Goal: Information Seeking & Learning: Understand process/instructions

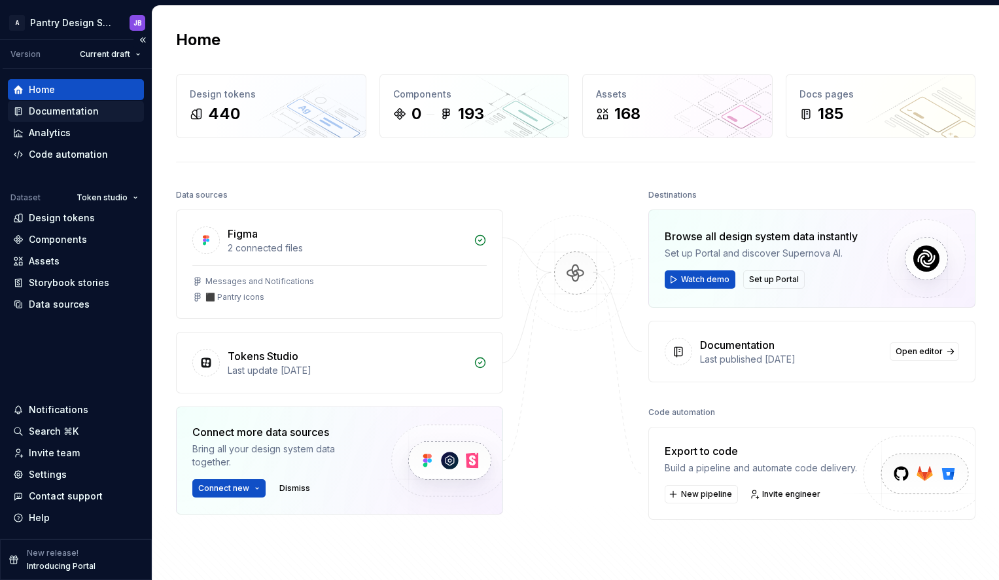
click at [50, 109] on div "Documentation" at bounding box center [64, 111] width 70 height 13
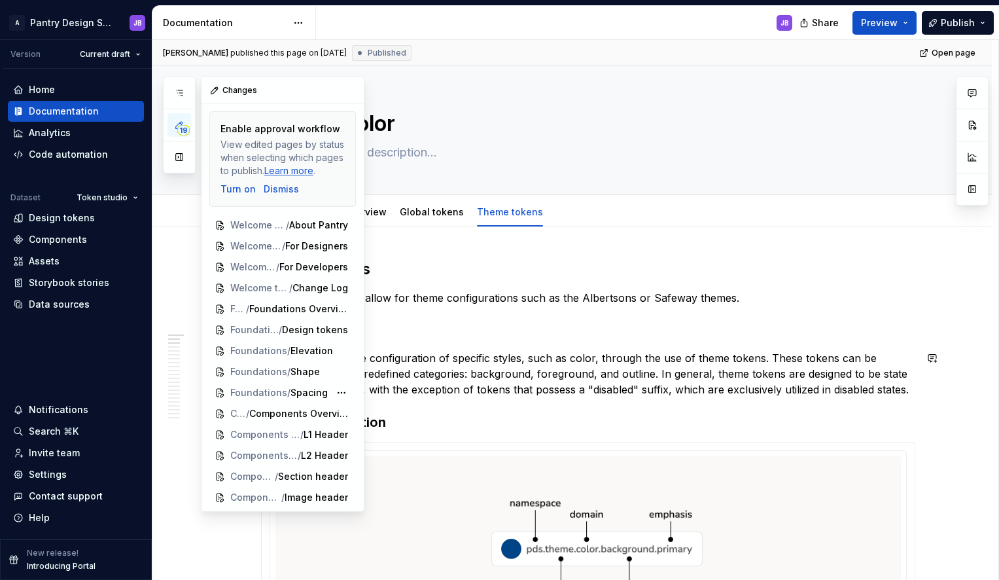
scroll to position [122, 0]
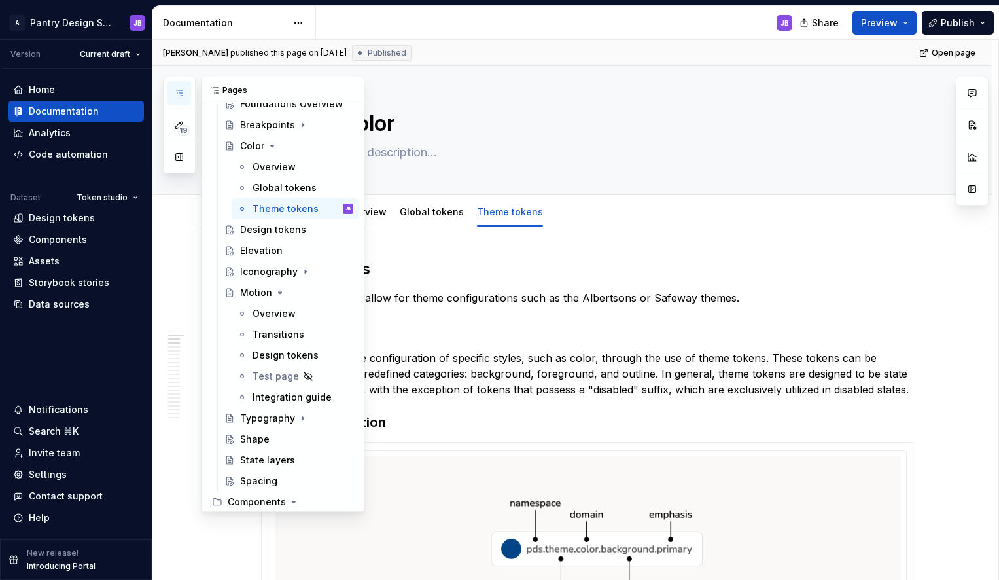
click at [183, 97] on icon "button" at bounding box center [179, 93] width 10 height 10
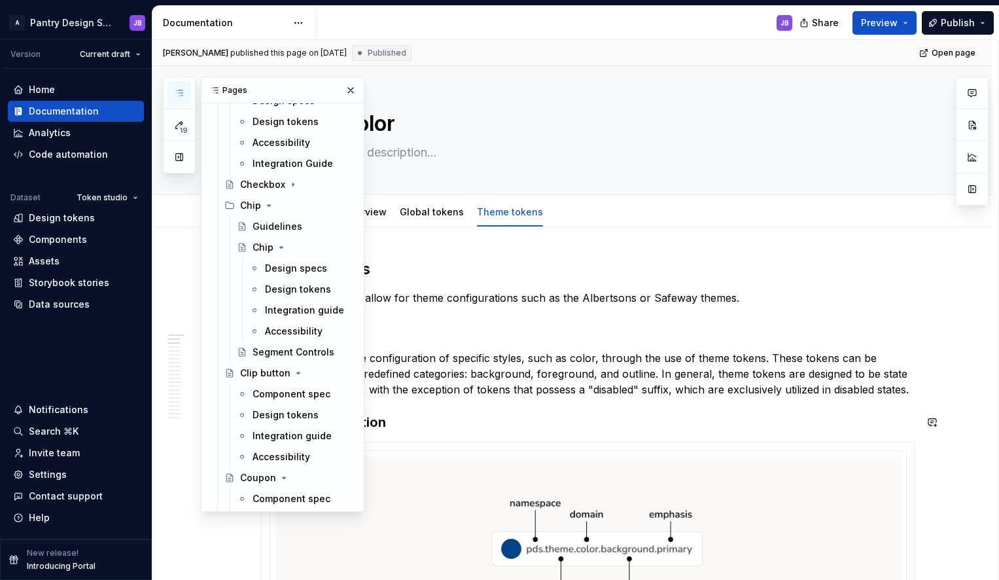
scroll to position [692, 0]
click at [287, 352] on div "Segment Controls" at bounding box center [284, 351] width 62 height 13
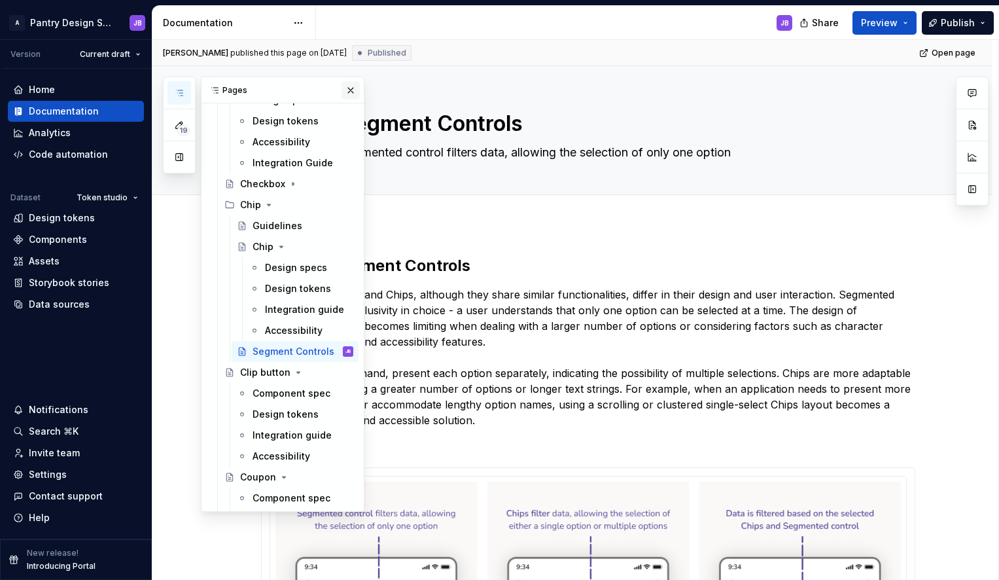
click at [344, 92] on button "button" at bounding box center [351, 90] width 18 height 18
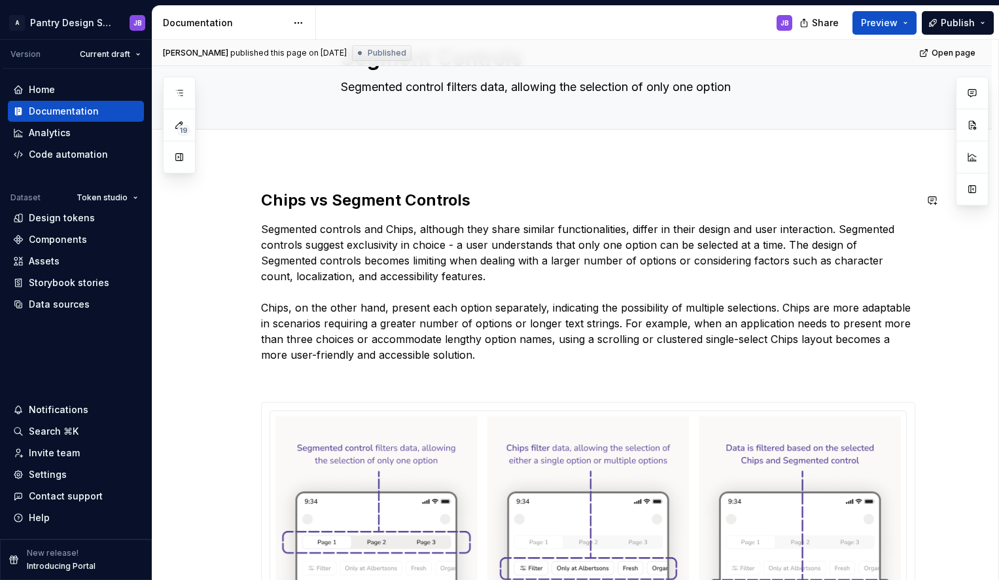
scroll to position [54, 0]
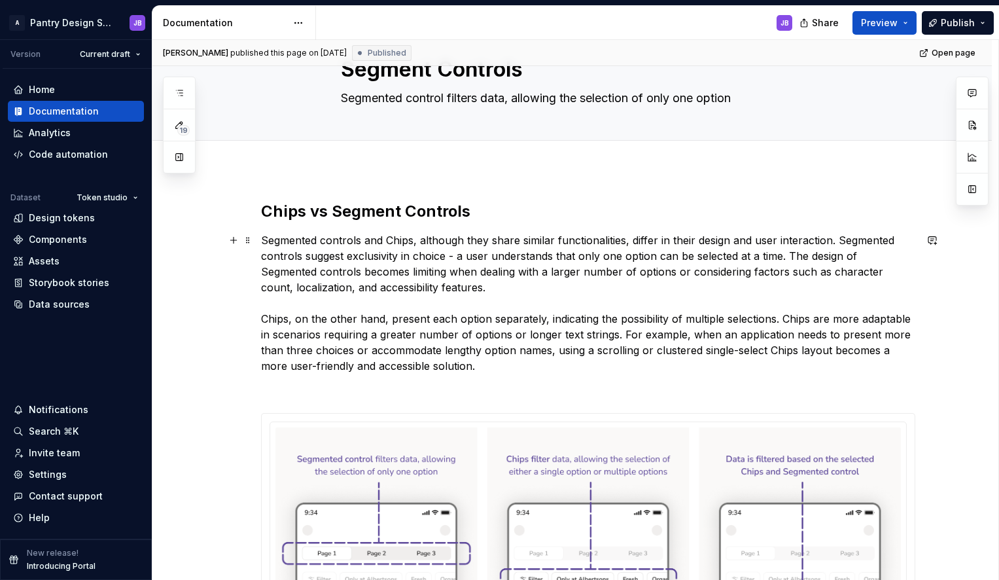
click at [285, 242] on p "Segmented controls and Chips, although they share similar functionalities, diff…" at bounding box center [588, 302] width 655 height 141
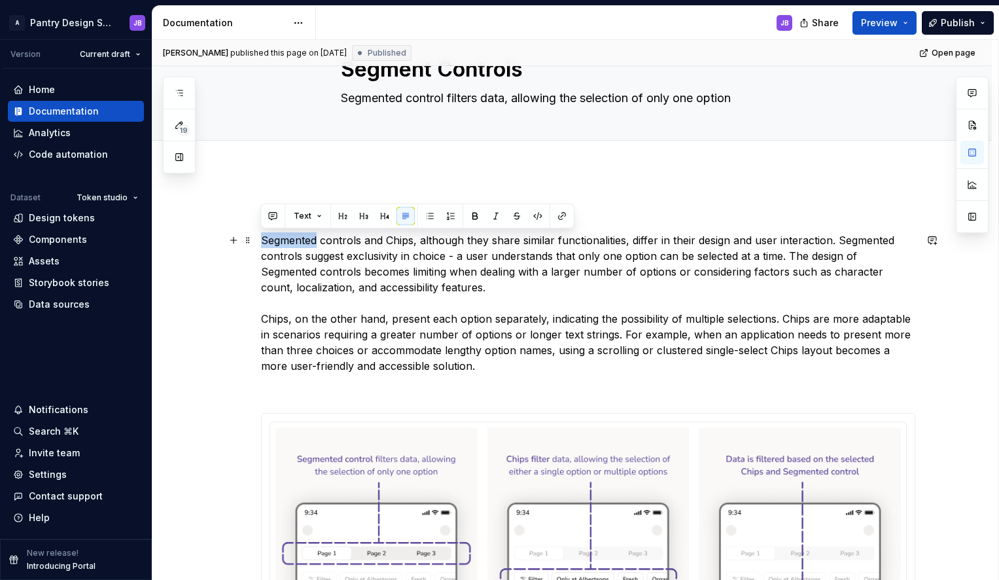
click at [285, 242] on p "Segmented controls and Chips, although they share similar functionalities, diff…" at bounding box center [588, 302] width 655 height 141
copy p "Segmented"
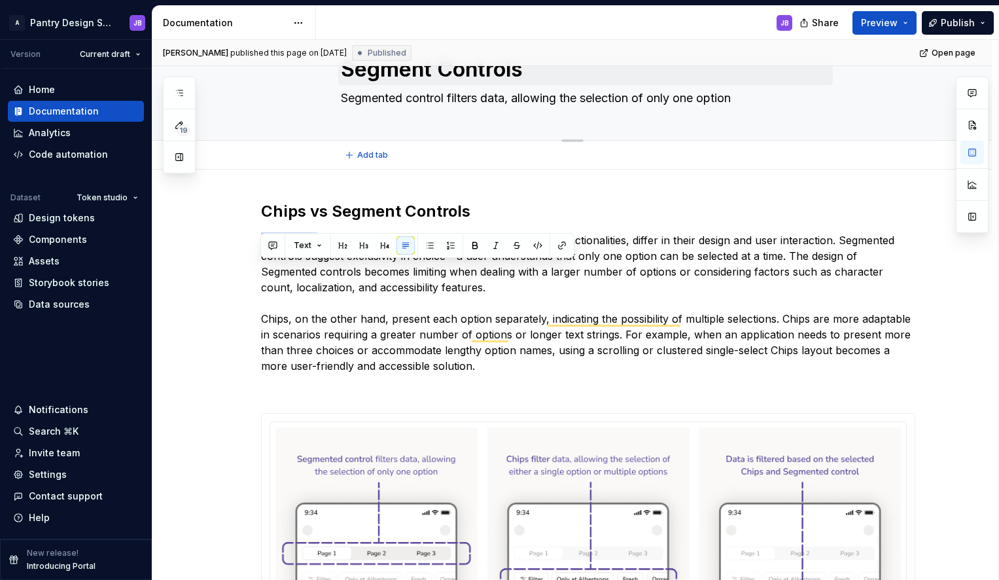
scroll to position [0, 0]
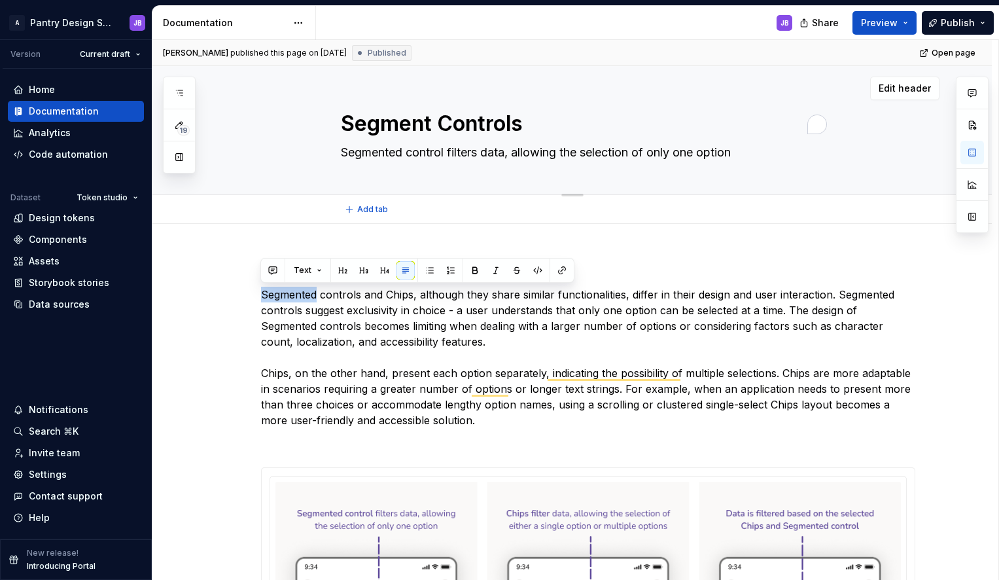
click at [384, 130] on textarea "Segment Controls" at bounding box center [585, 123] width 495 height 31
paste textarea "ed"
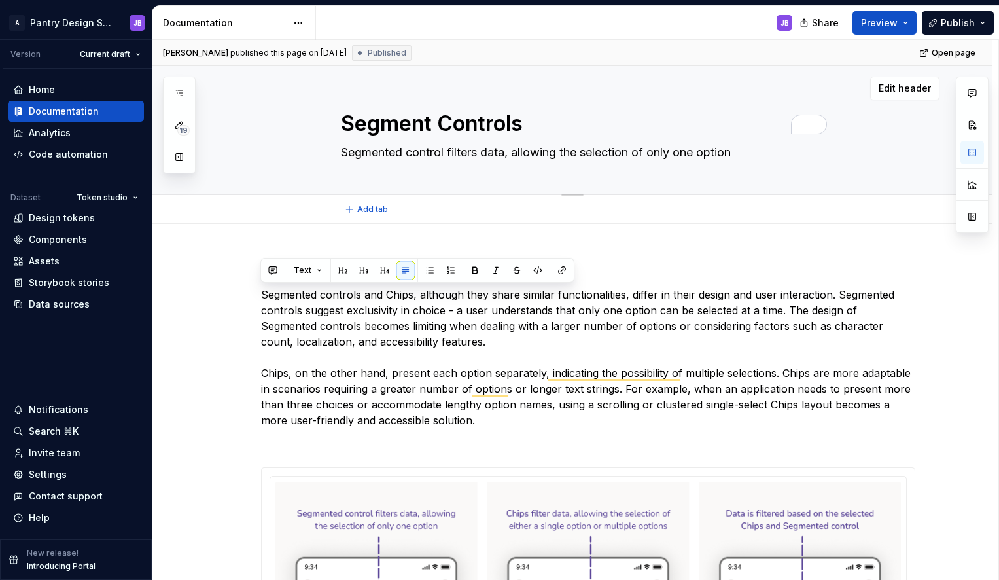
type textarea "*"
type textarea "Segmented Controls"
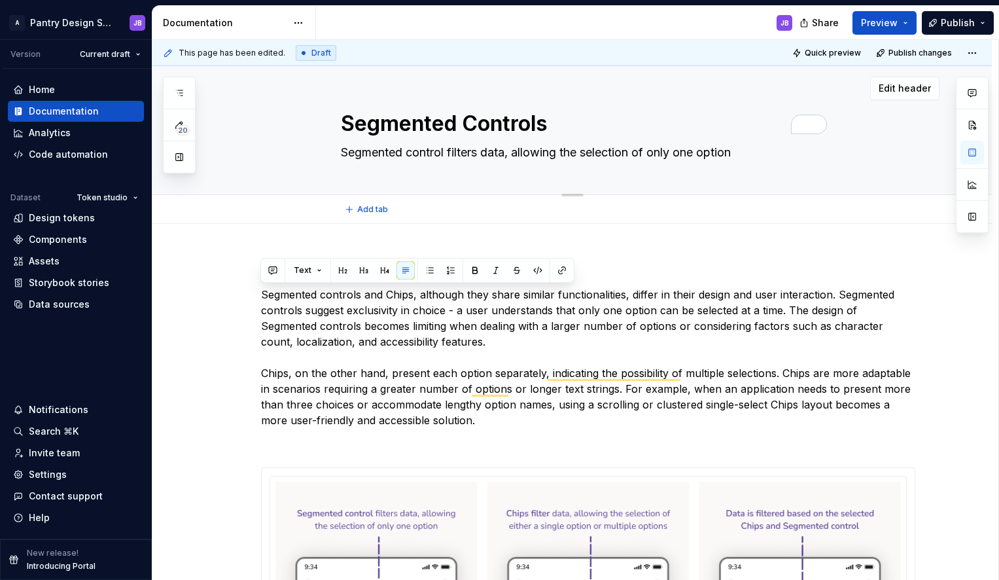
click at [547, 127] on textarea "Segmented Controls" at bounding box center [585, 123] width 495 height 31
type textarea "*"
type textarea "Segmented Control"
type textarea "*"
type textarea "Segmented Control"
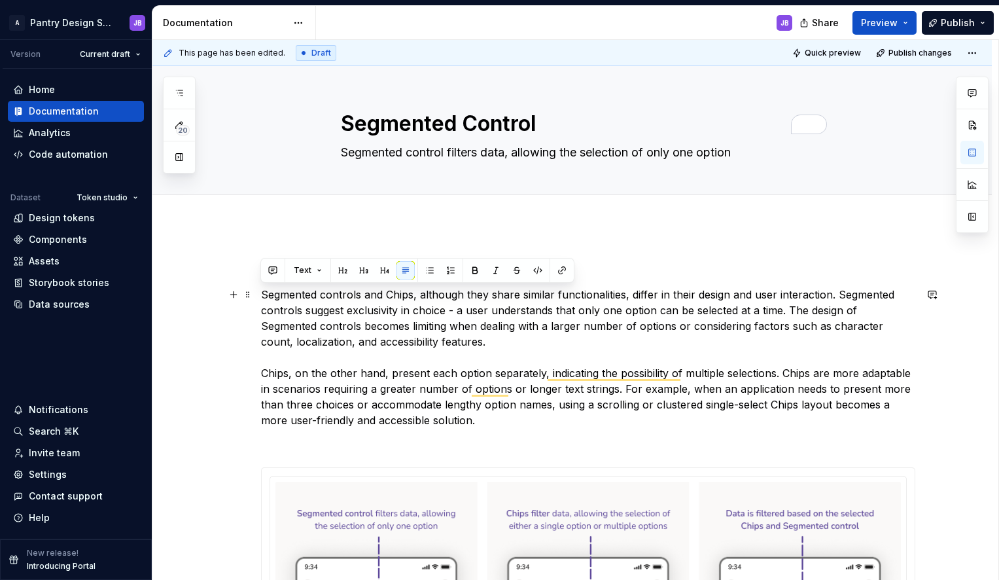
click at [342, 299] on p "Segmented controls and Chips, although they share similar functionalities, diff…" at bounding box center [588, 357] width 655 height 141
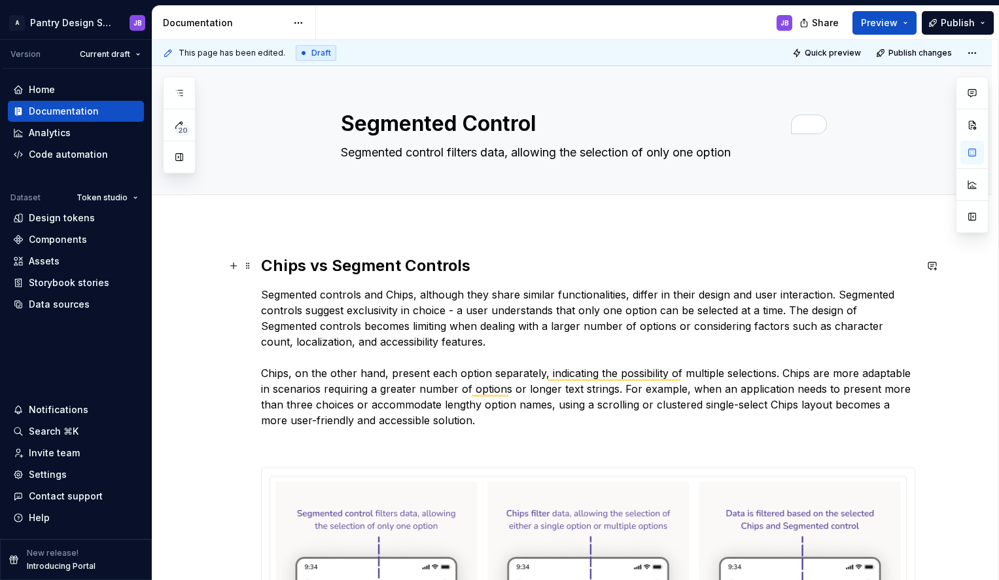
type textarea "*"
click at [376, 267] on h2 "Chips vs Segment Controls" at bounding box center [588, 265] width 655 height 21
click at [486, 267] on h2 "Chips vs Segmented Controls" at bounding box center [588, 265] width 655 height 21
click at [304, 268] on h2 "Chips vs Segmented Control" at bounding box center [588, 265] width 655 height 21
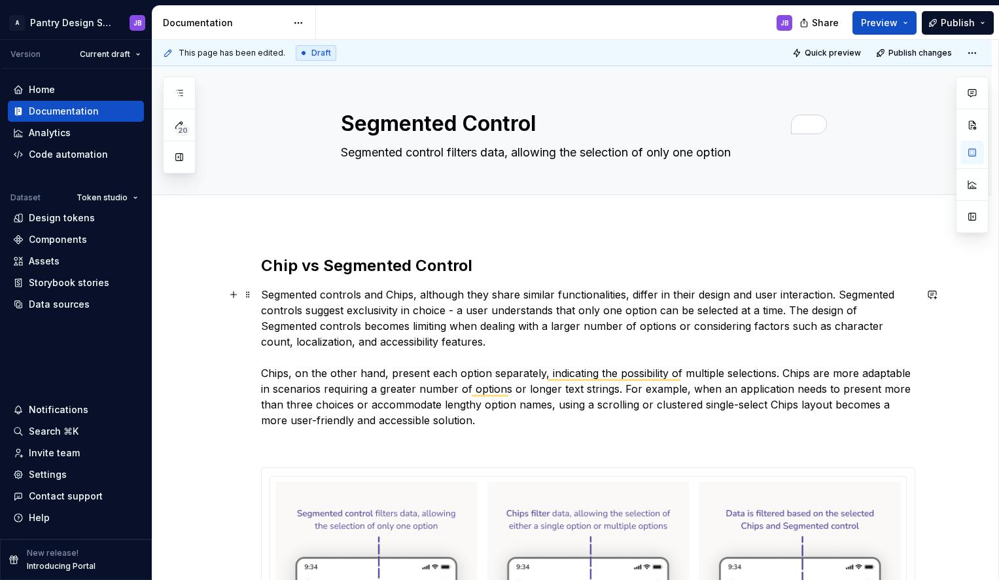
click at [358, 296] on p "Segmented controls and Chips, although they share similar functionalities, diff…" at bounding box center [588, 357] width 655 height 141
click at [408, 295] on p "Segmented control and Chips, although they share similar functionalities, diffe…" at bounding box center [588, 357] width 655 height 141
click at [382, 155] on textarea "Segmented control filters data, allowing the selection of only one option" at bounding box center [585, 152] width 495 height 21
paste textarea "A segmented control allows users to switch between multiple views or states wit…"
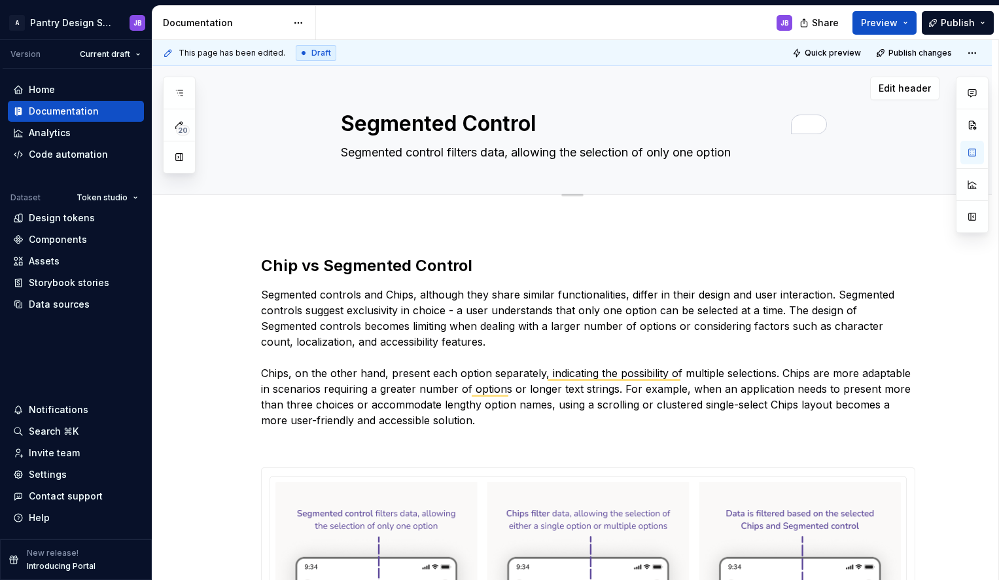
type textarea "*"
type textarea "A segmented control allows users to switch between multiple views or states wit…"
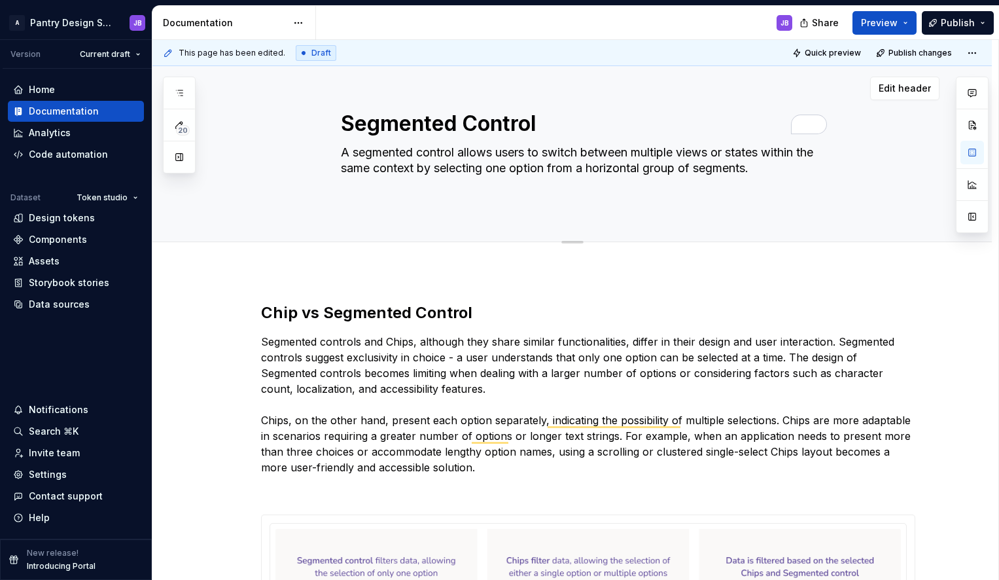
type textarea "*"
type textarea "A segmented control allows users to switch between multiple views or states wit…"
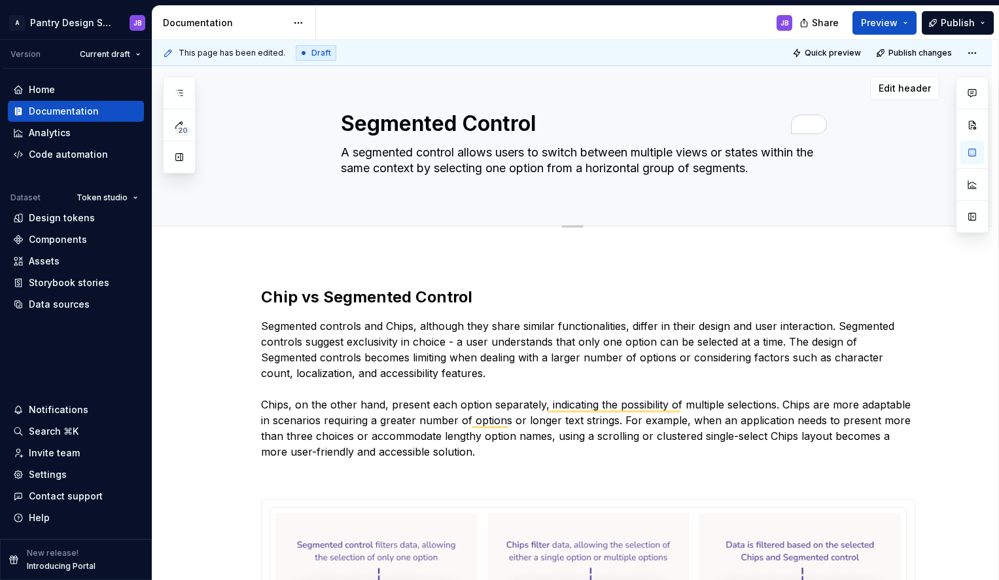
type textarea "*"
type textarea "A segmented control allows users to switch between multiple views or states wit…"
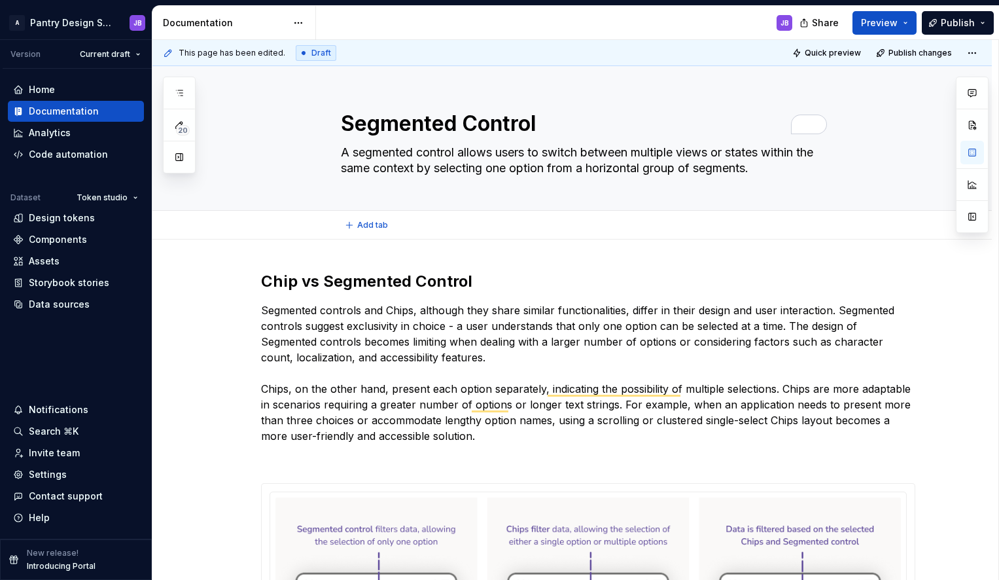
type textarea "*"
type textarea "A segmented control allows users to switch between multiple views or states wit…"
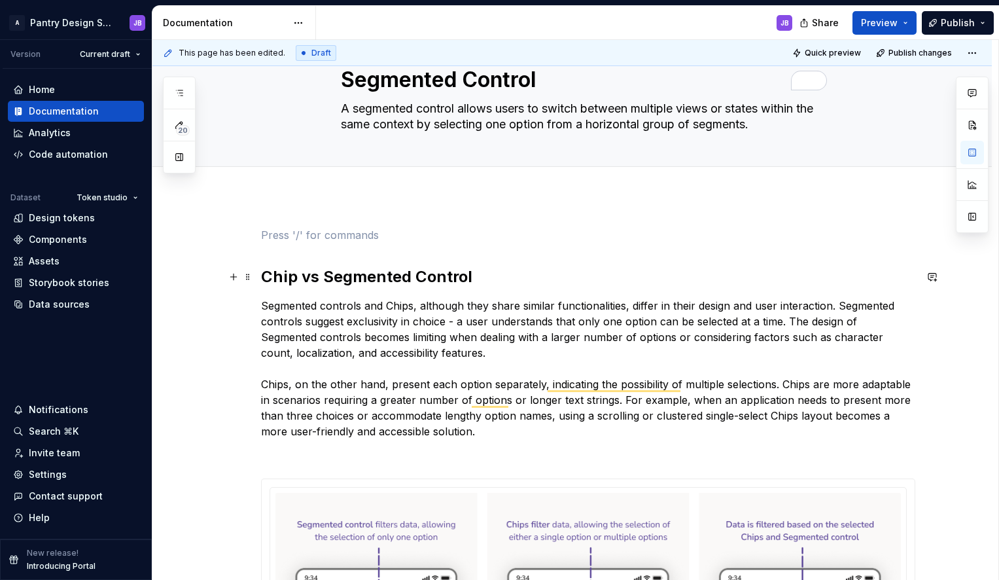
scroll to position [57, 0]
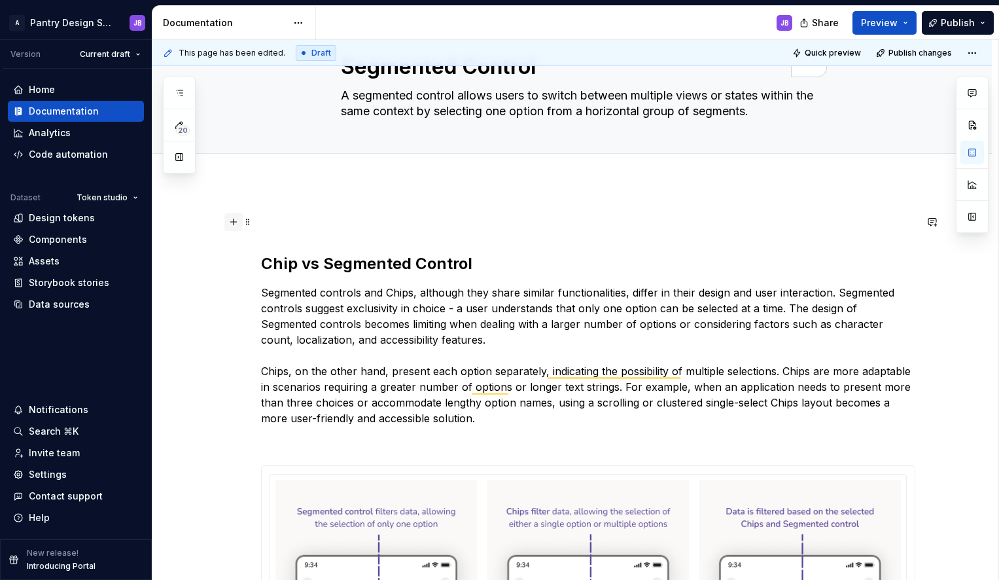
click at [234, 221] on button "button" at bounding box center [233, 222] width 18 height 18
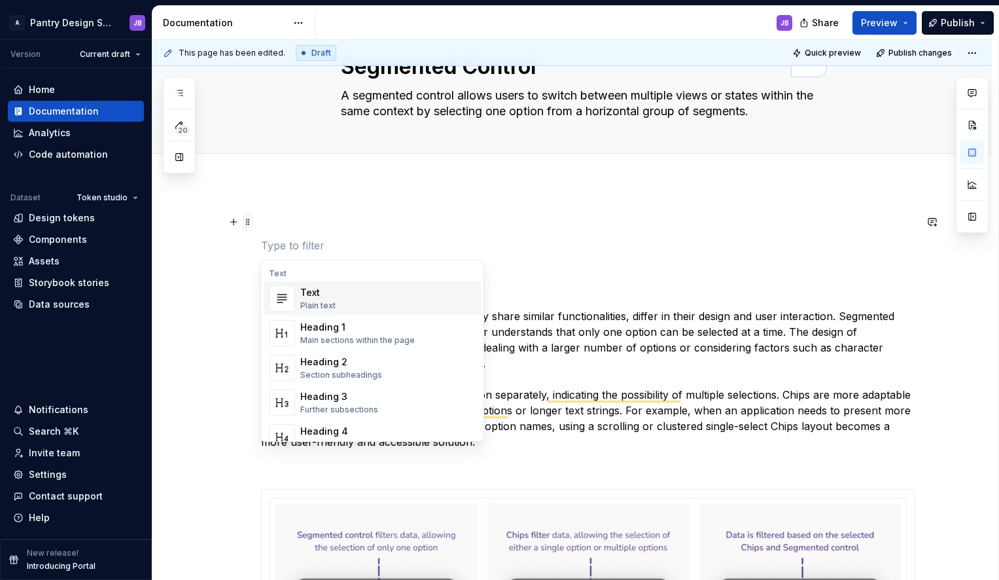
click at [250, 222] on span at bounding box center [248, 222] width 10 height 18
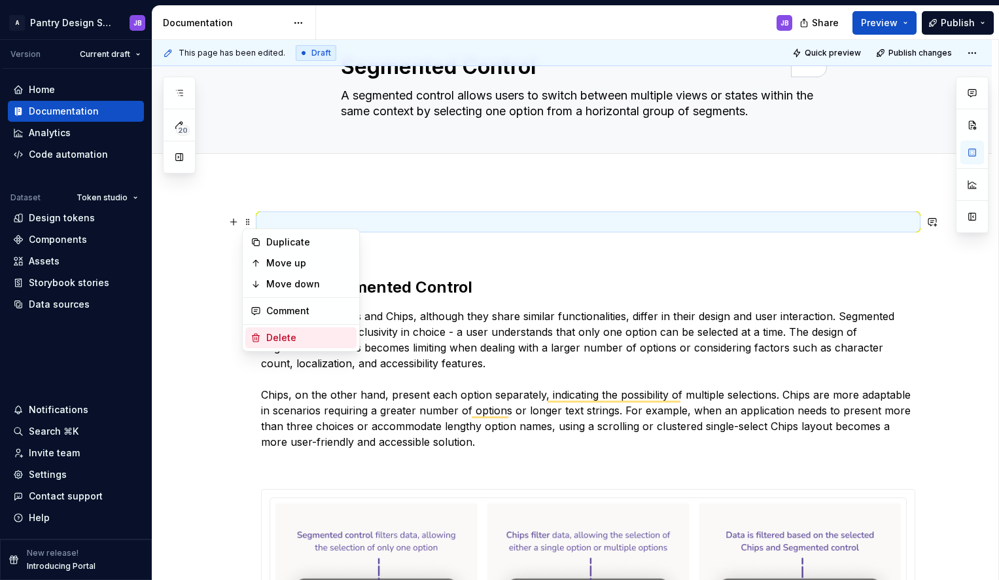
click at [290, 335] on div "Delete" at bounding box center [308, 337] width 85 height 13
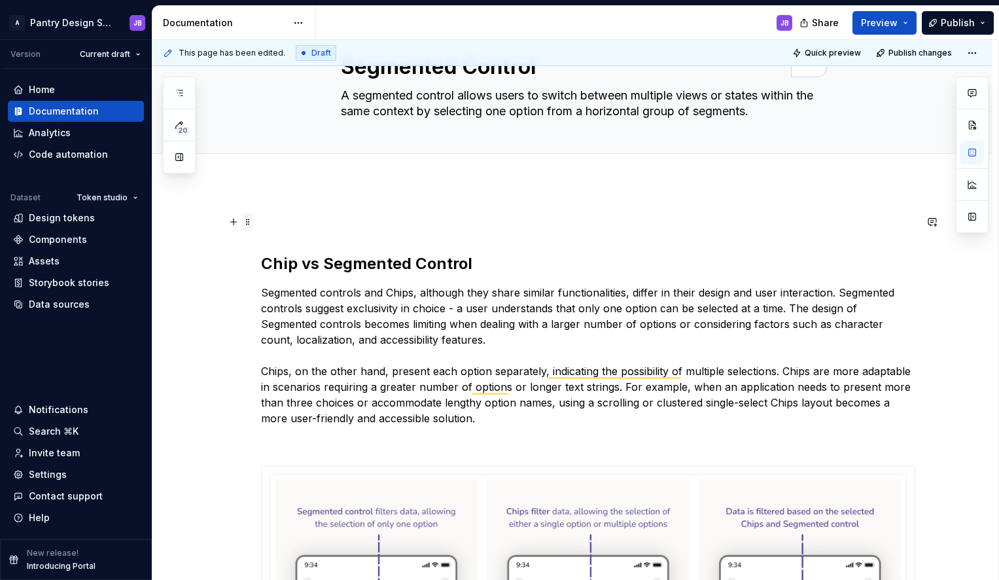
click at [247, 221] on span at bounding box center [248, 222] width 10 height 18
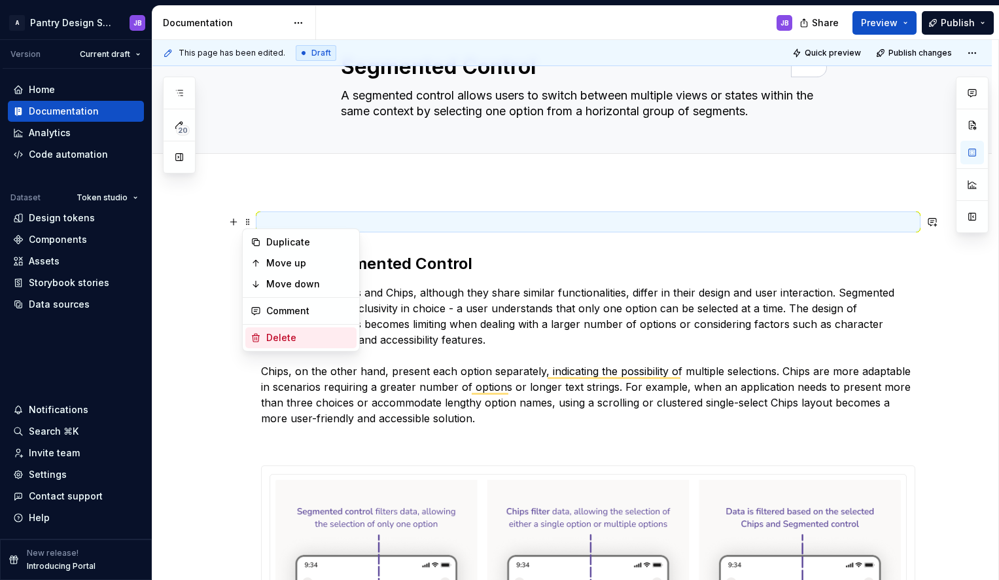
click at [278, 332] on div "Delete" at bounding box center [308, 337] width 85 height 13
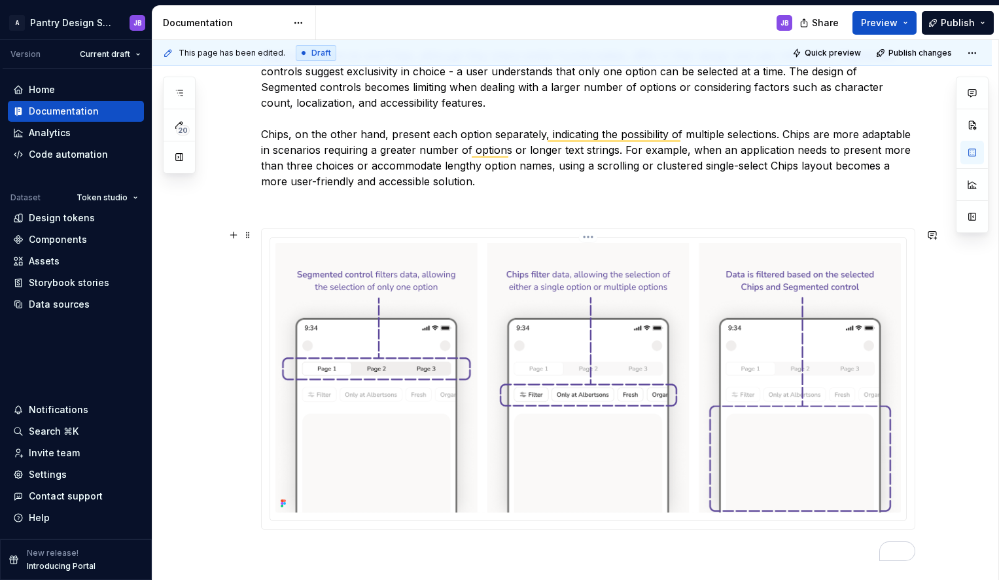
scroll to position [219, 0]
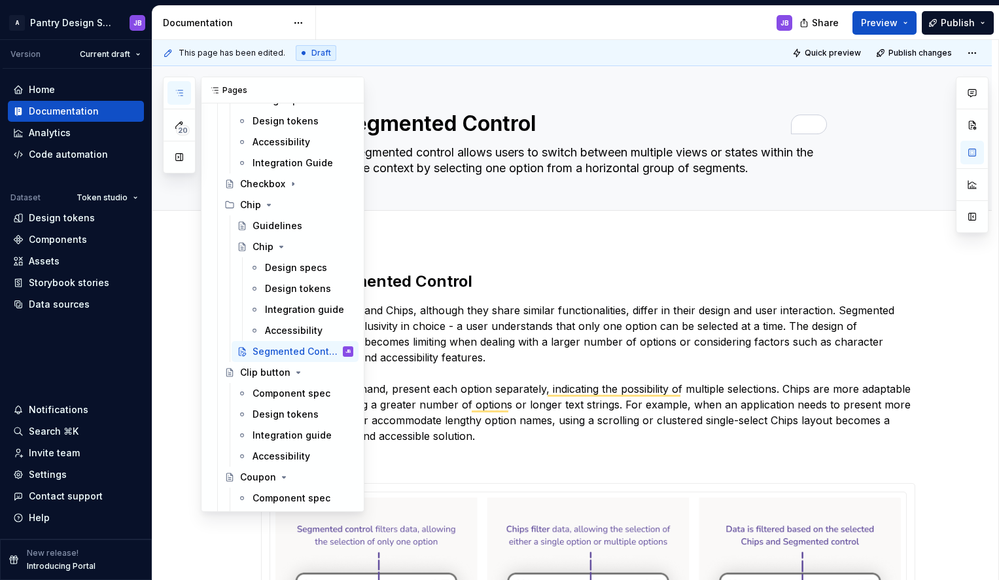
click at [179, 90] on icon "button" at bounding box center [179, 92] width 7 height 5
click at [269, 221] on div "Guidelines" at bounding box center [278, 225] width 50 height 13
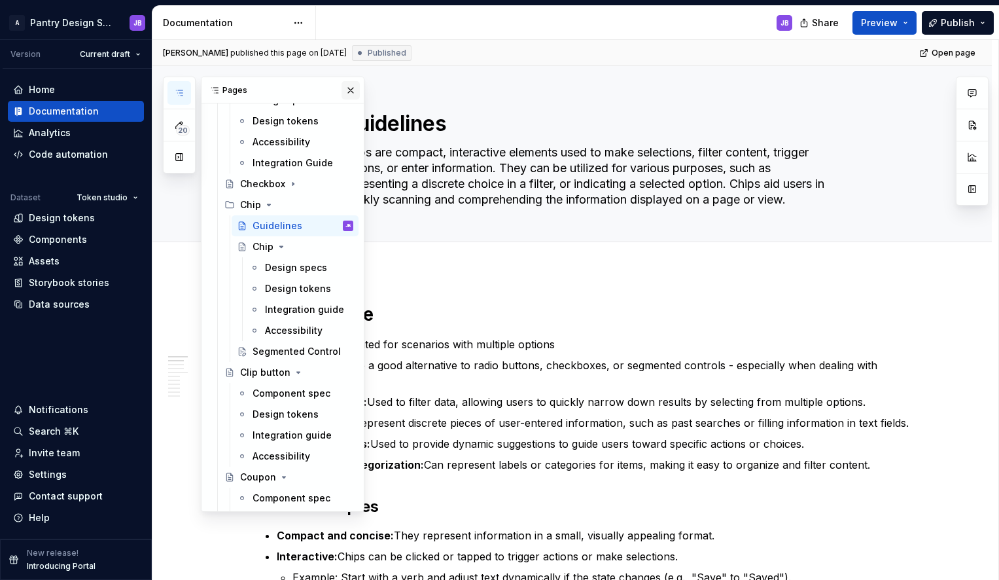
click at [345, 86] on button "button" at bounding box center [351, 90] width 18 height 18
click at [182, 91] on icon "button" at bounding box center [179, 93] width 10 height 10
click at [281, 348] on div "Segmented Control" at bounding box center [284, 351] width 62 height 13
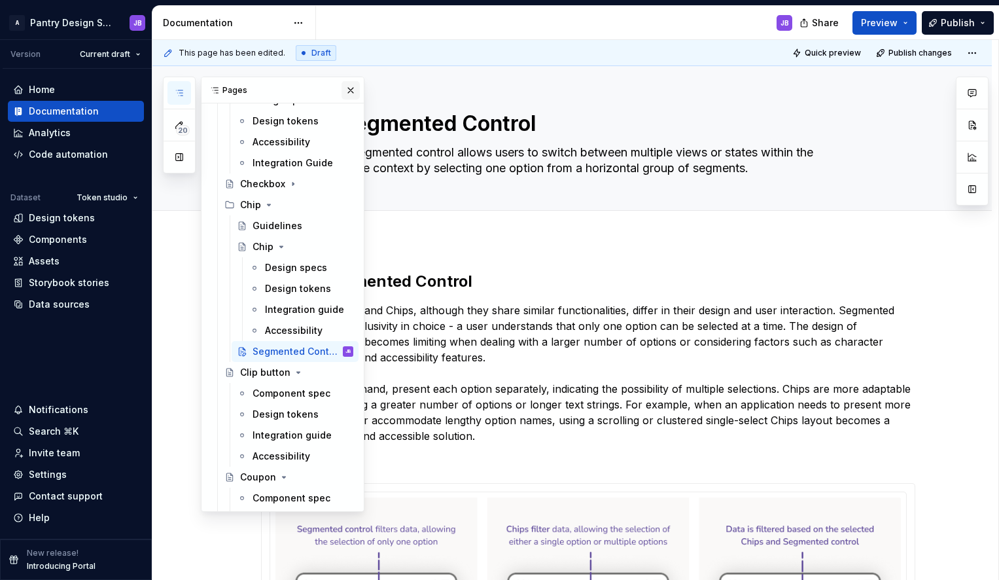
click at [344, 93] on button "button" at bounding box center [351, 90] width 18 height 18
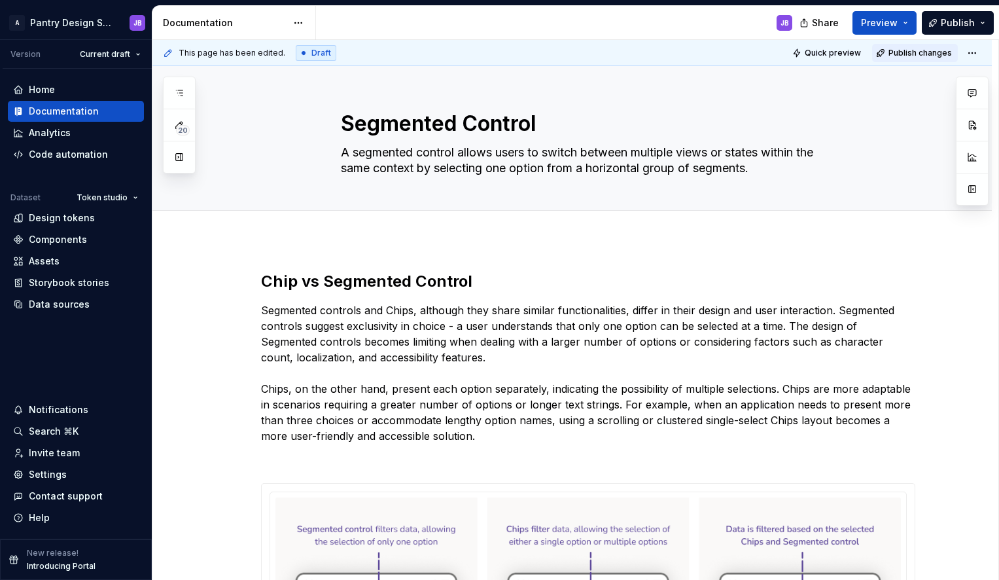
click at [924, 51] on span "Publish changes" at bounding box center [920, 53] width 63 height 10
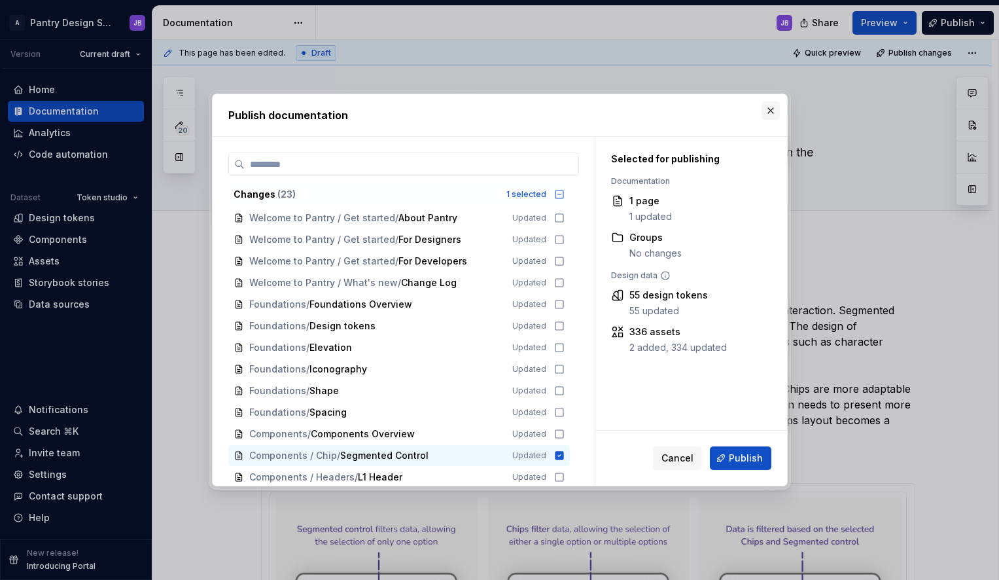
click at [773, 113] on button "button" at bounding box center [771, 110] width 18 height 18
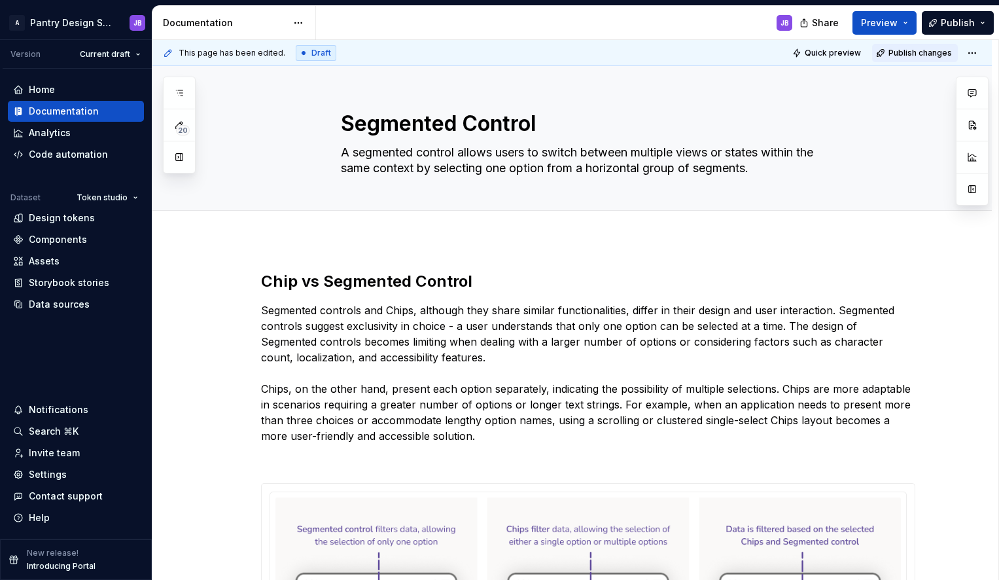
click at [902, 55] on span "Publish changes" at bounding box center [920, 53] width 63 height 10
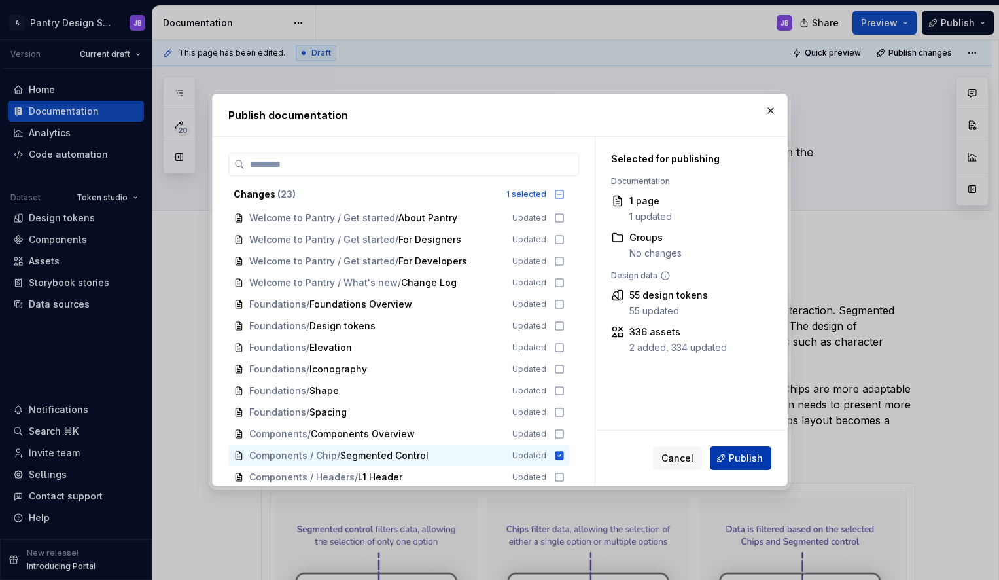
click at [744, 453] on span "Publish" at bounding box center [746, 458] width 34 height 13
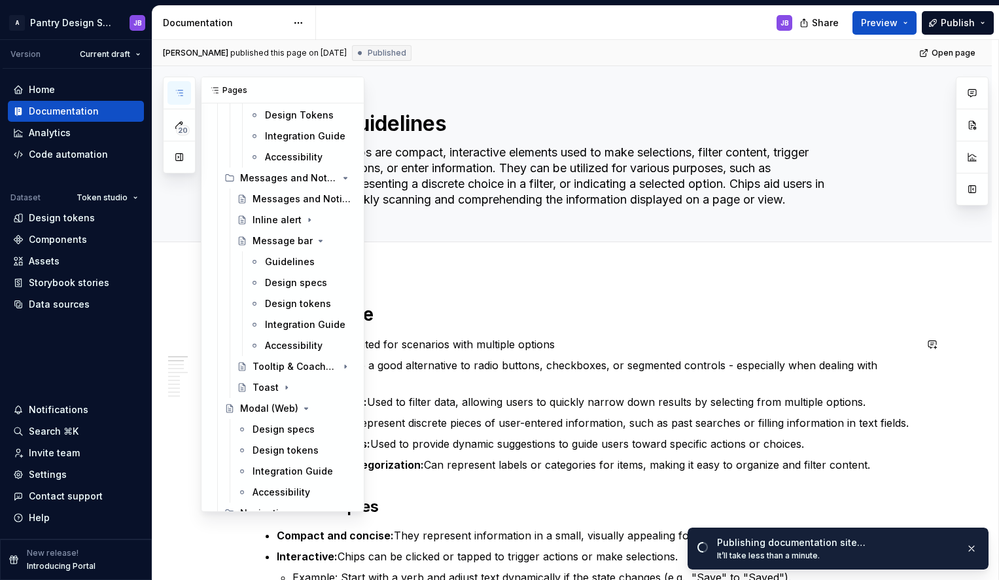
scroll to position [1573, 0]
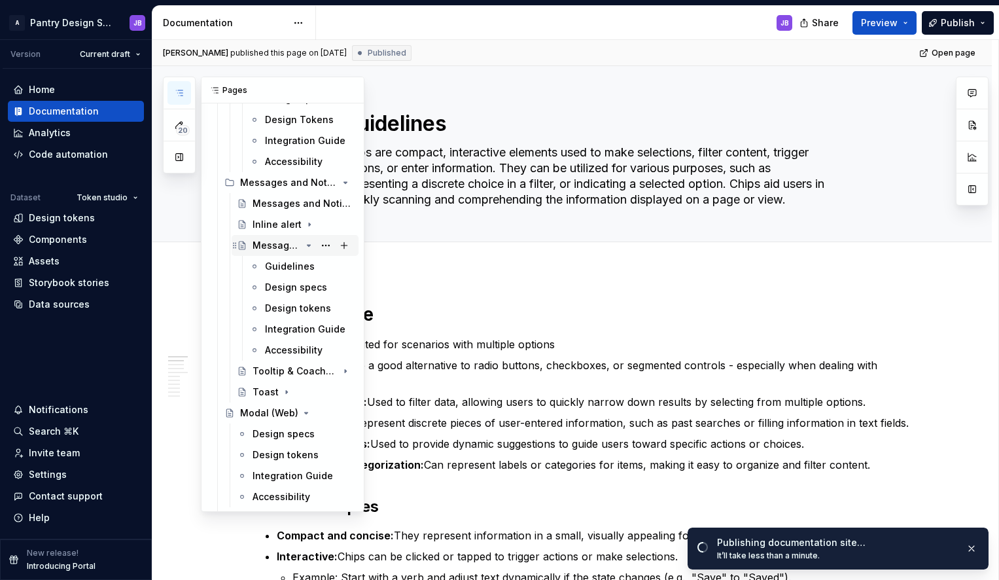
click at [304, 244] on icon "Page tree" at bounding box center [309, 245] width 10 height 10
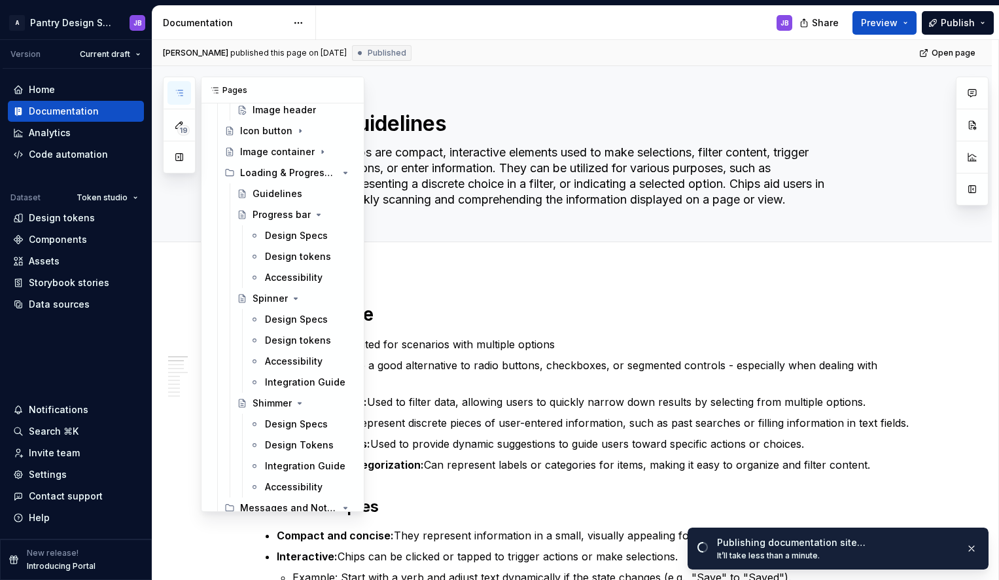
scroll to position [1240, 0]
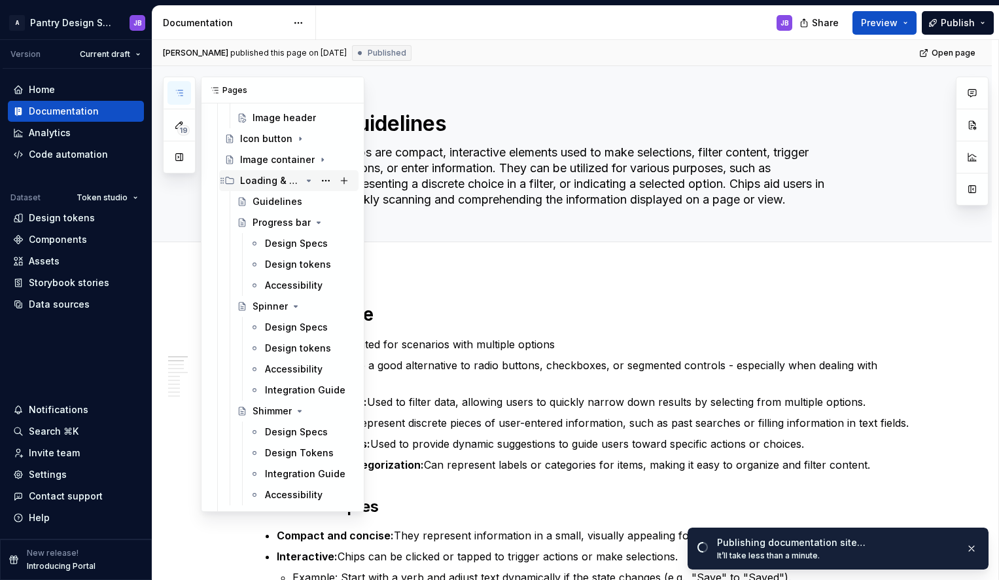
click at [291, 179] on div "Loading & Progress patterns" at bounding box center [270, 180] width 61 height 13
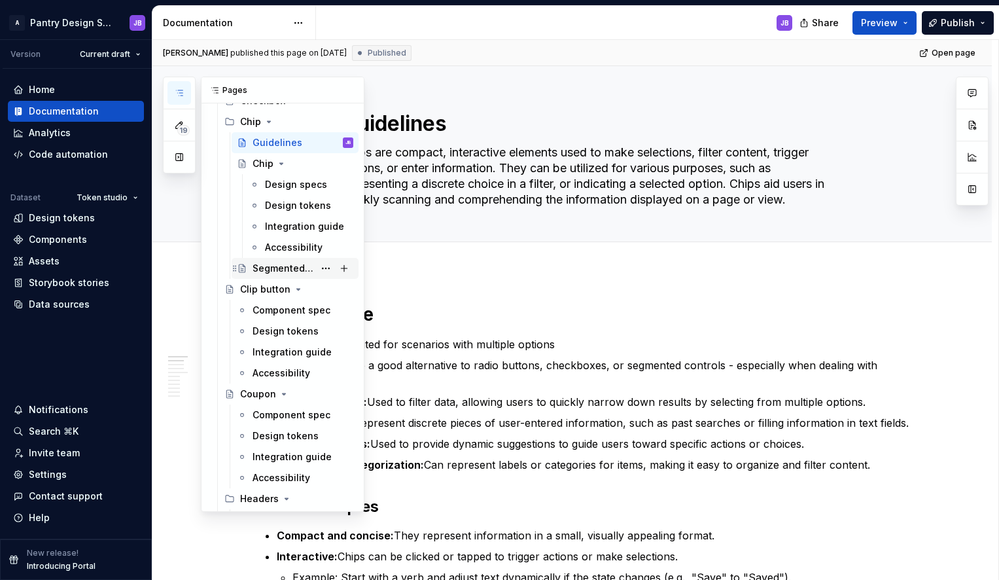
scroll to position [762, 0]
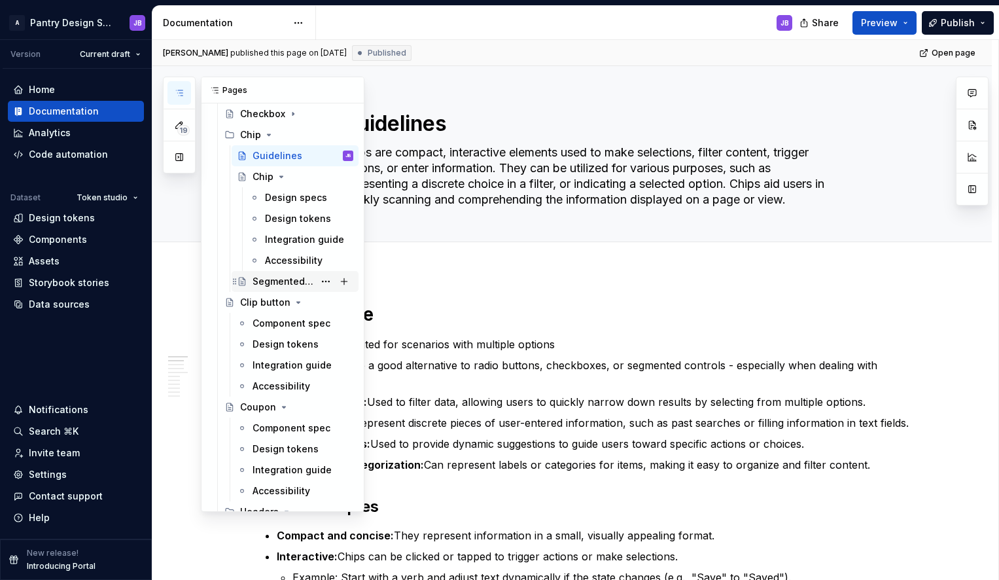
click at [269, 281] on div "Segmented Control" at bounding box center [284, 281] width 62 height 13
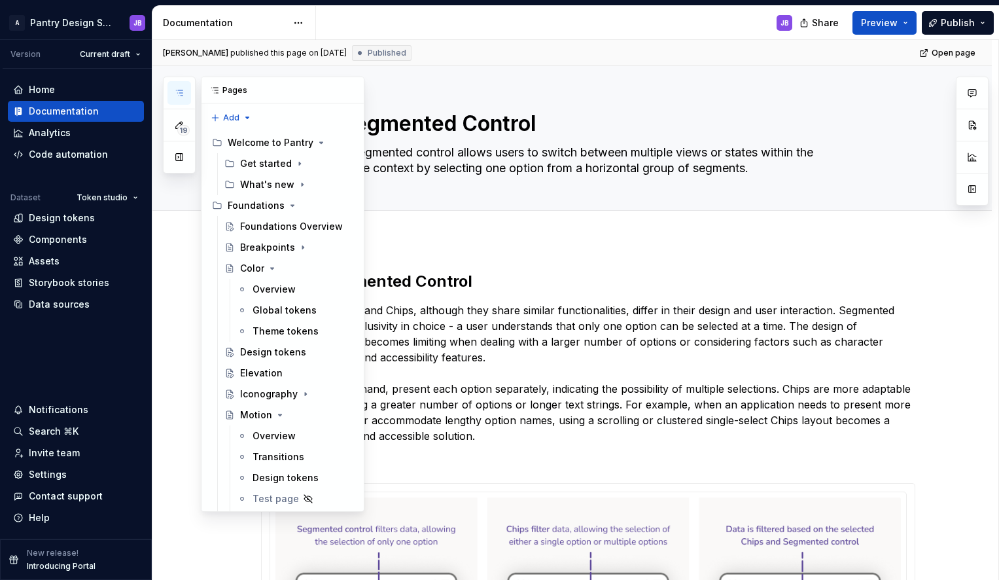
click at [181, 91] on icon "button" at bounding box center [179, 93] width 10 height 10
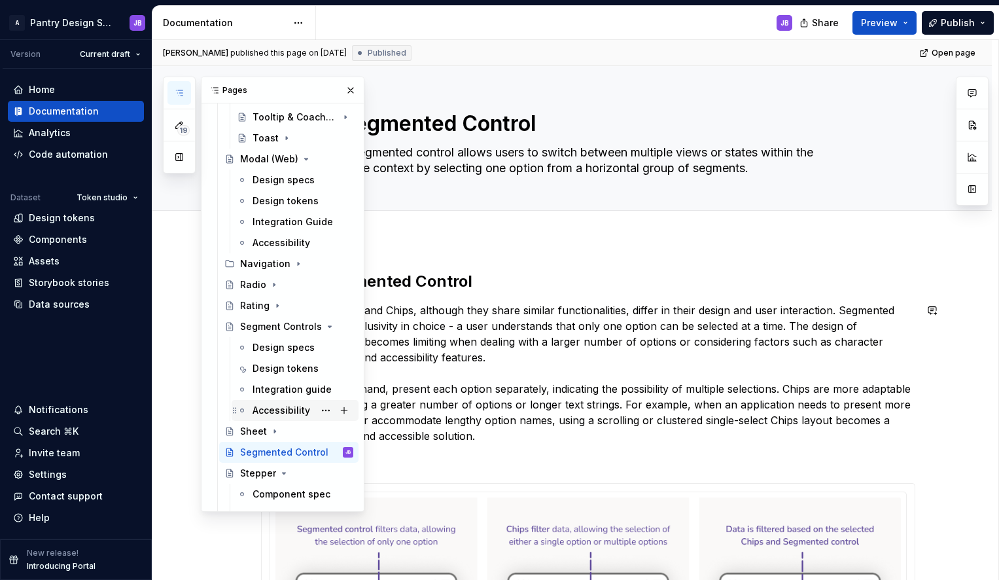
scroll to position [1391, 0]
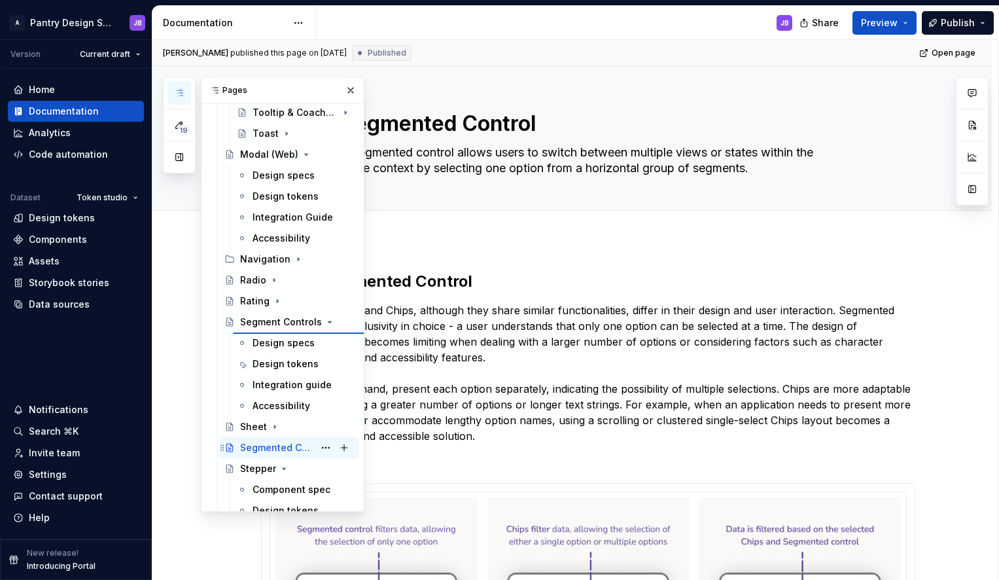
type textarea "*"
type textarea "Segment Controls"
type textarea "Buttons designed to help people select options, switch views, or sort elements."
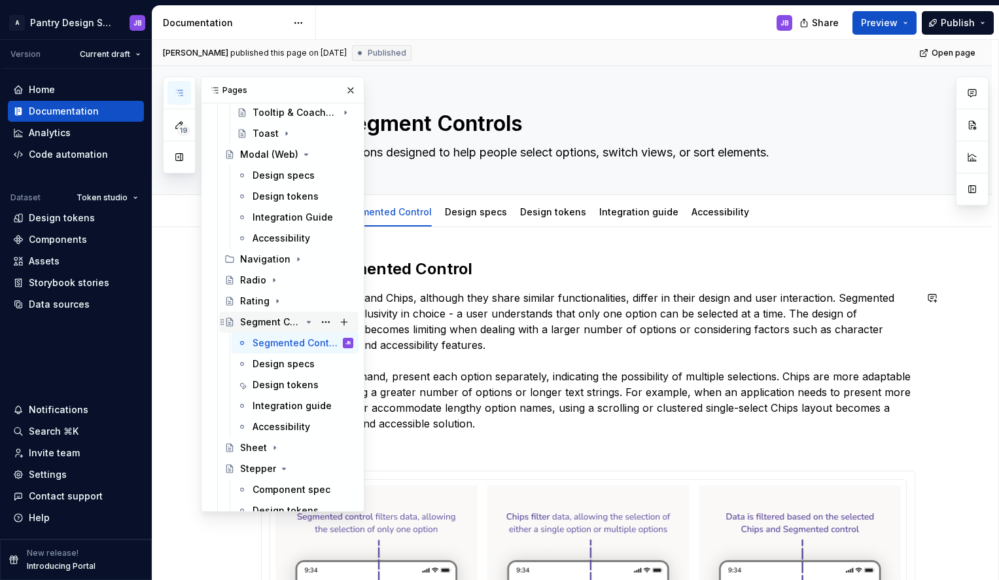
click at [260, 321] on div "Segment Controls" at bounding box center [270, 321] width 61 height 13
click at [347, 89] on button "button" at bounding box center [351, 90] width 18 height 18
click at [270, 319] on div "Segment Controls" at bounding box center [270, 321] width 61 height 13
click at [268, 365] on div "Design specs" at bounding box center [284, 363] width 62 height 13
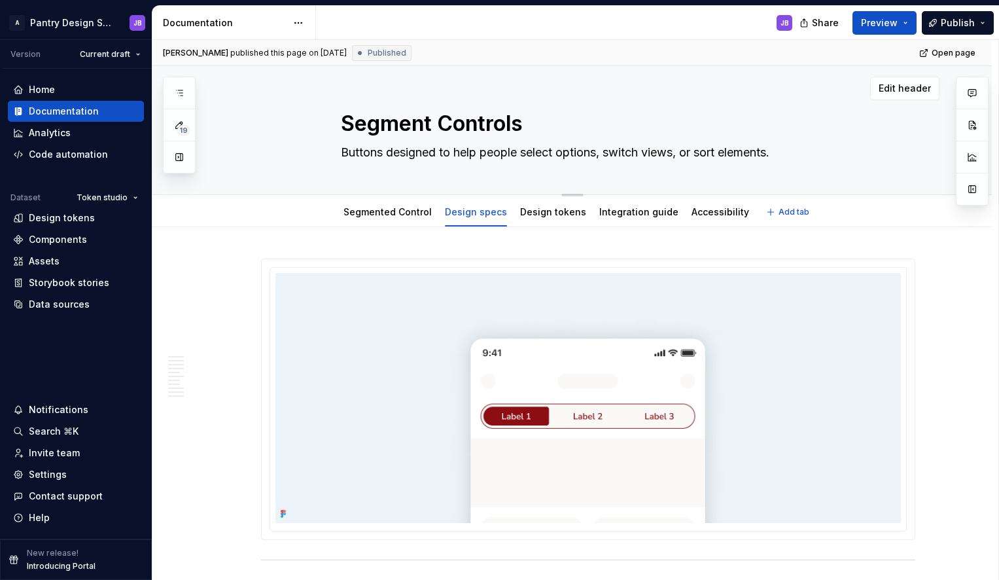
click at [355, 150] on textarea "Buttons designed to help people select options, switch views, or sort elements." at bounding box center [585, 152] width 495 height 21
paste textarea "A segmented control allows users to switch between multiple views within the sa…"
type textarea "*"
type textarea "A segmented control allows users to switch between multiple views within the sa…"
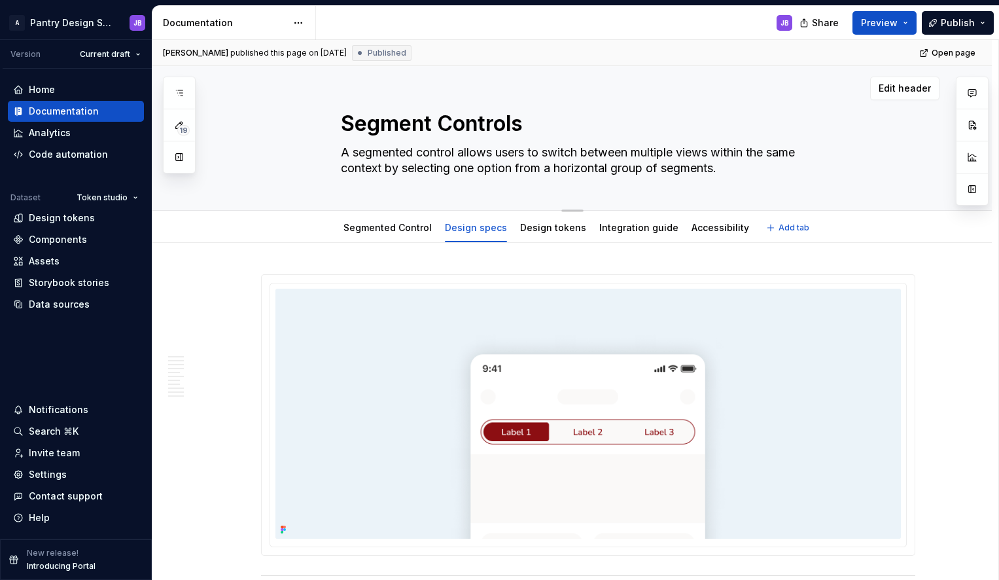
type textarea "*"
click at [378, 152] on textarea "A segmented control allows users to switch between multiple views within the sa…" at bounding box center [585, 160] width 495 height 37
type textarea "A segmented control allows users to switch between multiple views within the sa…"
click at [381, 126] on textarea "Segment Controls" at bounding box center [585, 123] width 495 height 31
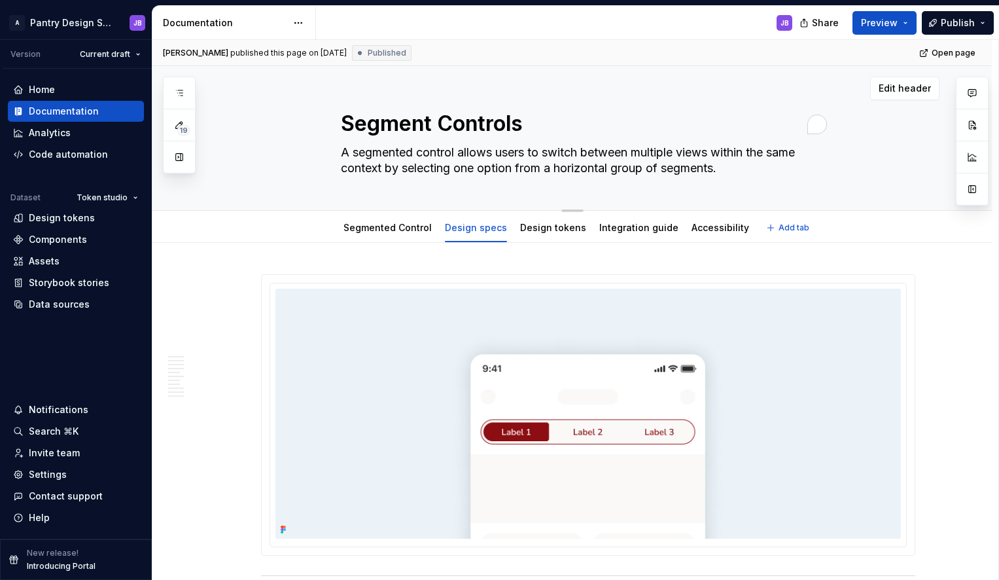
click at [381, 126] on textarea "Segment Controls" at bounding box center [585, 123] width 495 height 31
paste textarea "segmented"
type textarea "*"
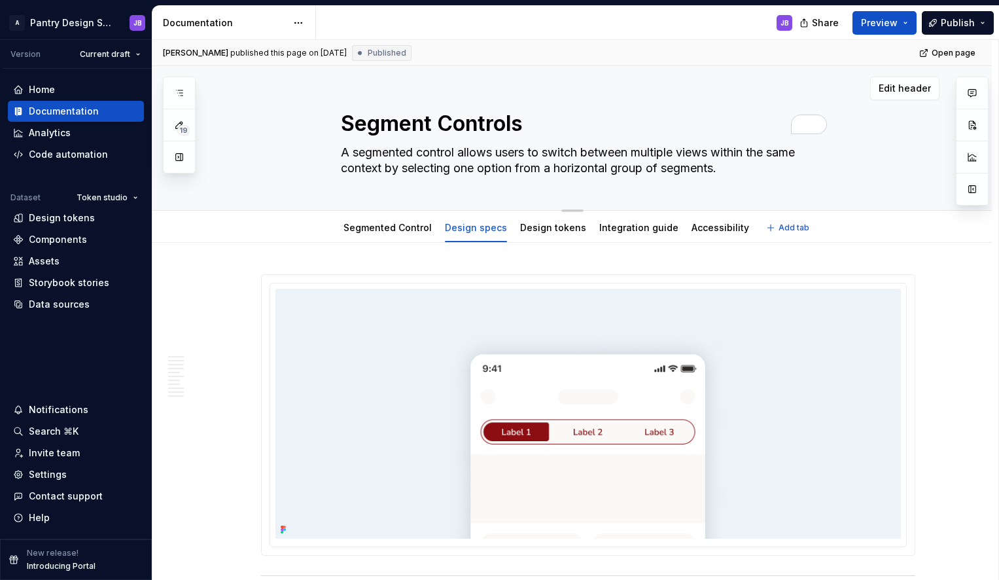
type textarea "segmented Controls"
type textarea "*"
type textarea "Segmented Controls"
click at [545, 120] on textarea "Segmented Controls" at bounding box center [585, 123] width 495 height 31
type textarea "*"
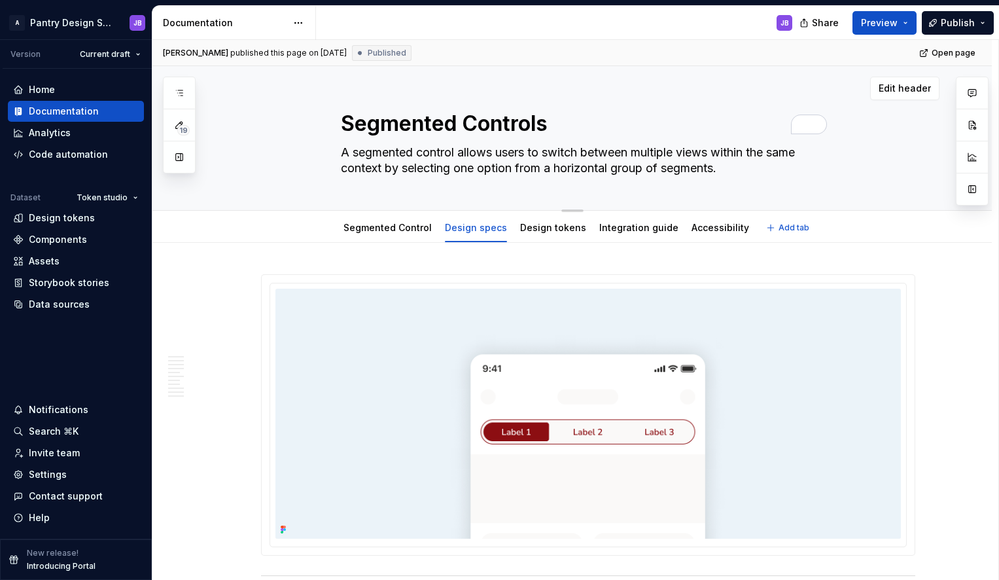
type textarea "Segmented Control"
type textarea "*"
type textarea "Segmented Control"
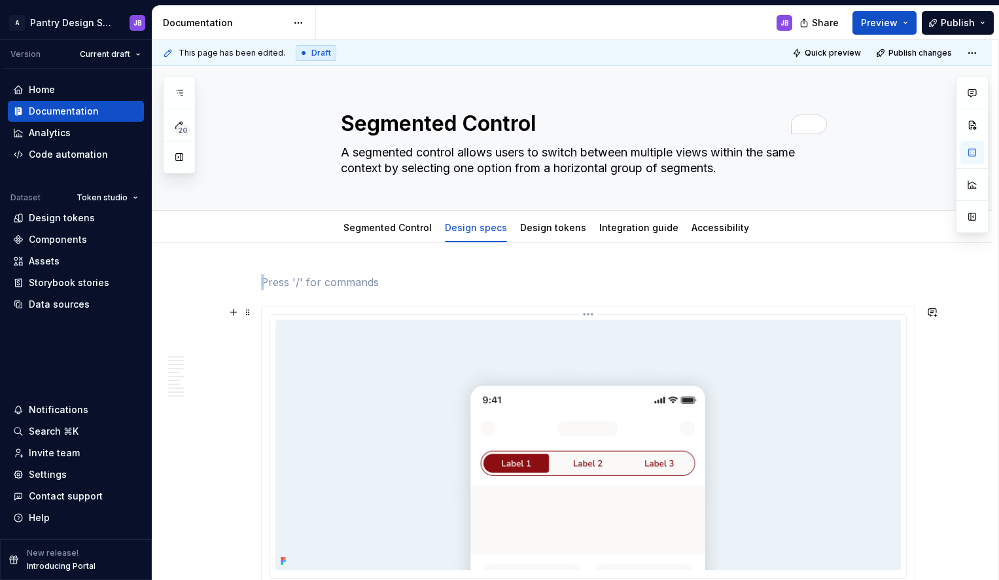
click at [288, 340] on img "To enrich screen reader interactions, please activate Accessibility in Grammarl…" at bounding box center [589, 445] width 626 height 250
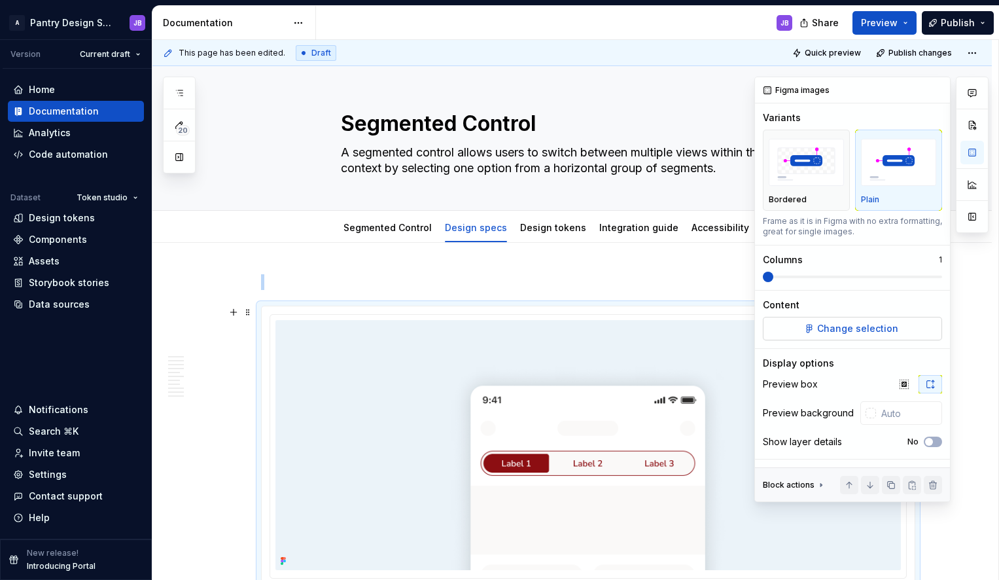
click at [855, 325] on span "Change selection" at bounding box center [857, 328] width 81 height 13
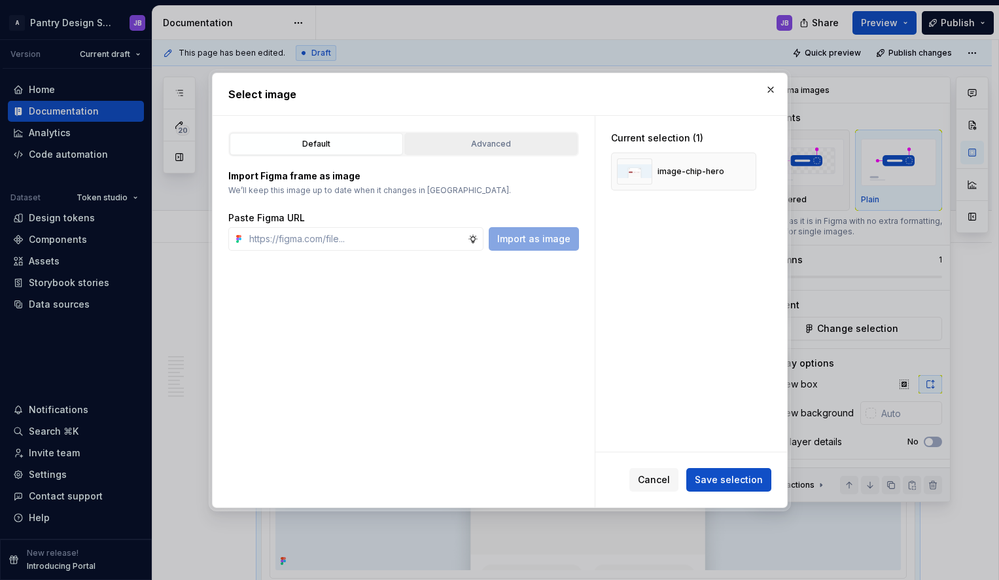
click at [458, 145] on div "Advanced" at bounding box center [491, 143] width 164 height 13
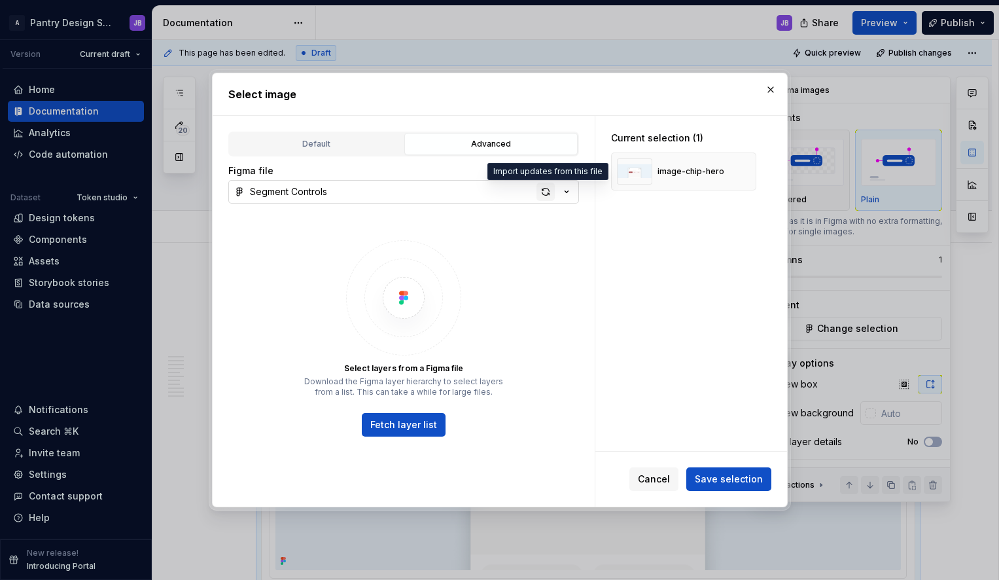
click at [549, 192] on div "button" at bounding box center [546, 192] width 18 height 18
drag, startPoint x: 409, startPoint y: 424, endPoint x: 400, endPoint y: 428, distance: 10.0
click at [403, 427] on span "Fetch layer list" at bounding box center [403, 424] width 67 height 13
click at [720, 478] on span "Save selection" at bounding box center [729, 479] width 68 height 13
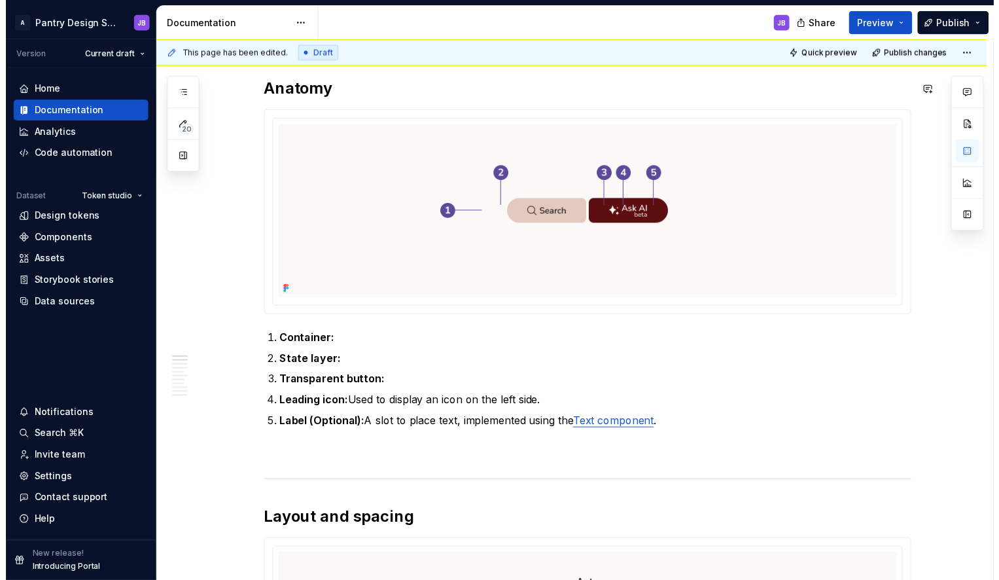
scroll to position [556, 0]
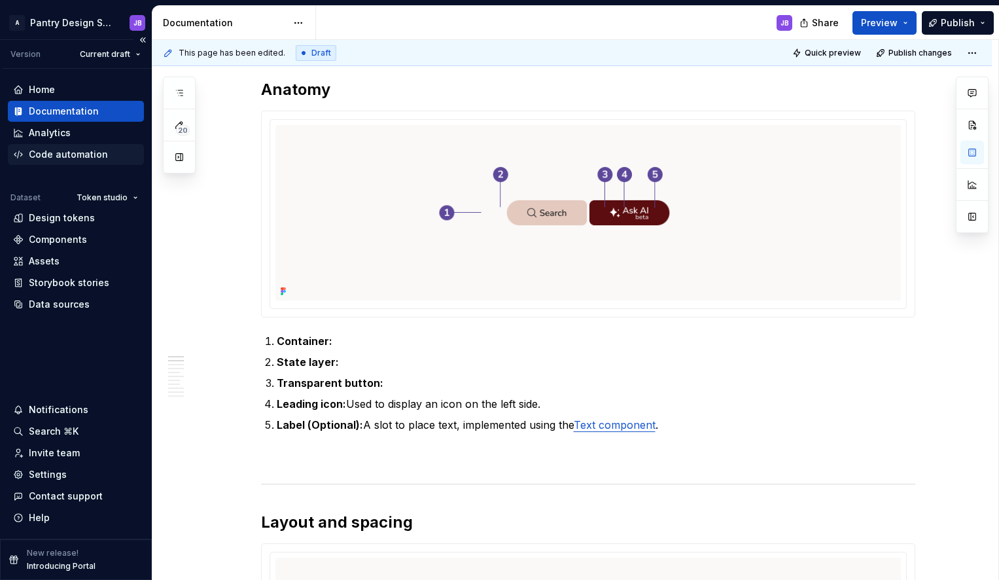
type textarea "*"
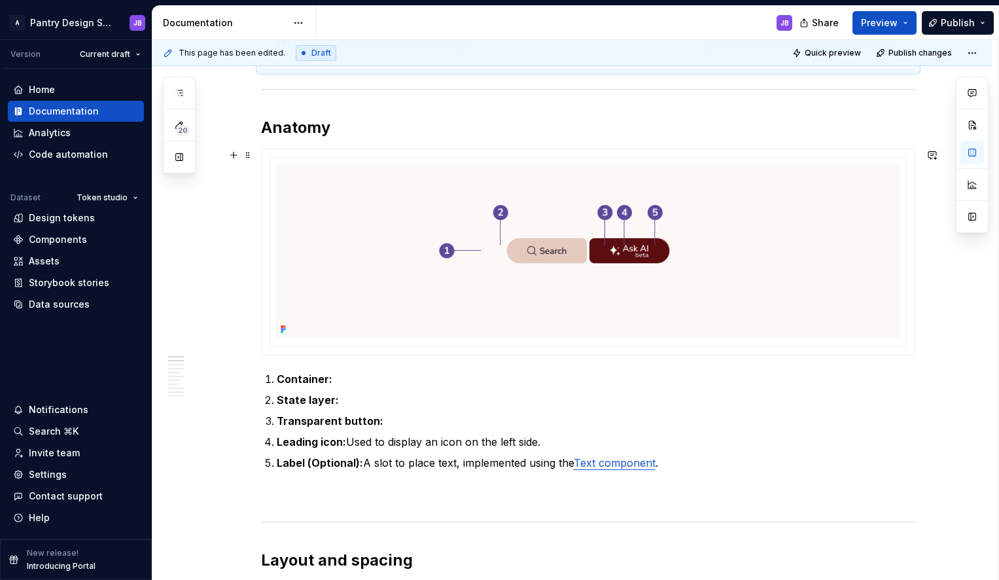
scroll to position [505, 0]
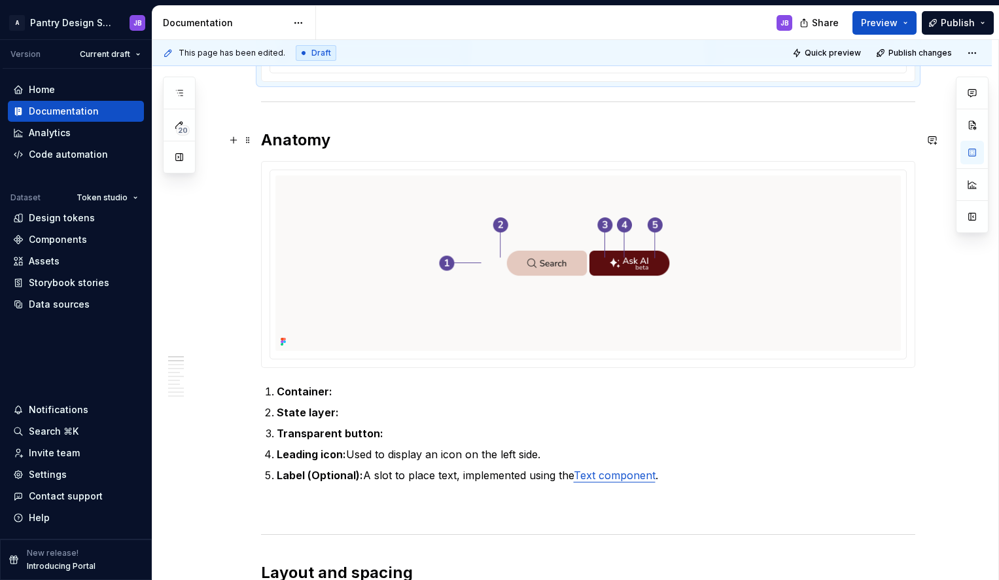
click at [332, 147] on h2 "Anatomy" at bounding box center [588, 140] width 655 height 21
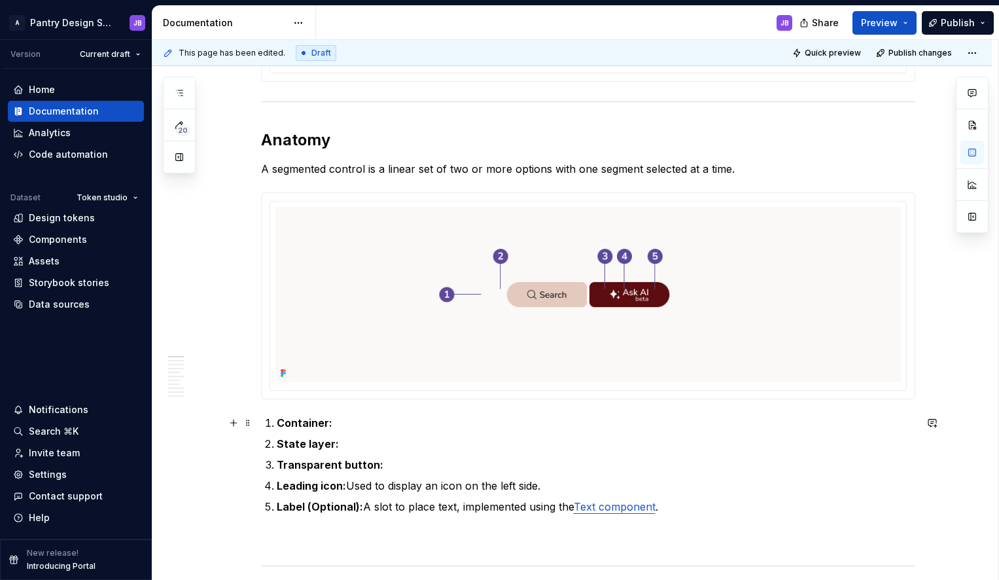
click at [294, 421] on strong "Container:" at bounding box center [305, 422] width 56 height 13
click at [314, 423] on strong "Button:" at bounding box center [296, 422] width 39 height 13
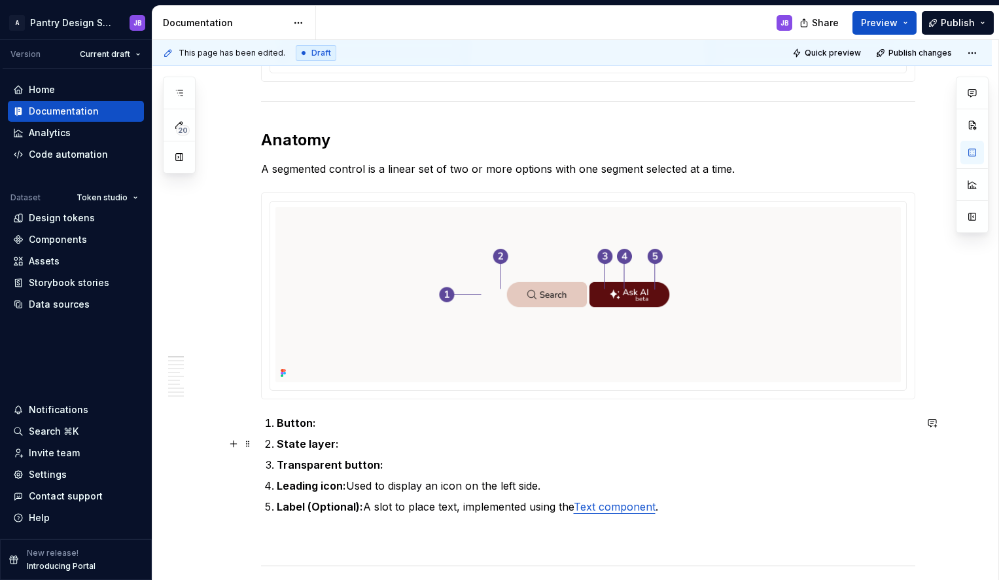
click at [277, 444] on strong "State layer:" at bounding box center [308, 443] width 62 height 13
click at [289, 442] on strong "State layer:" at bounding box center [308, 443] width 62 height 13
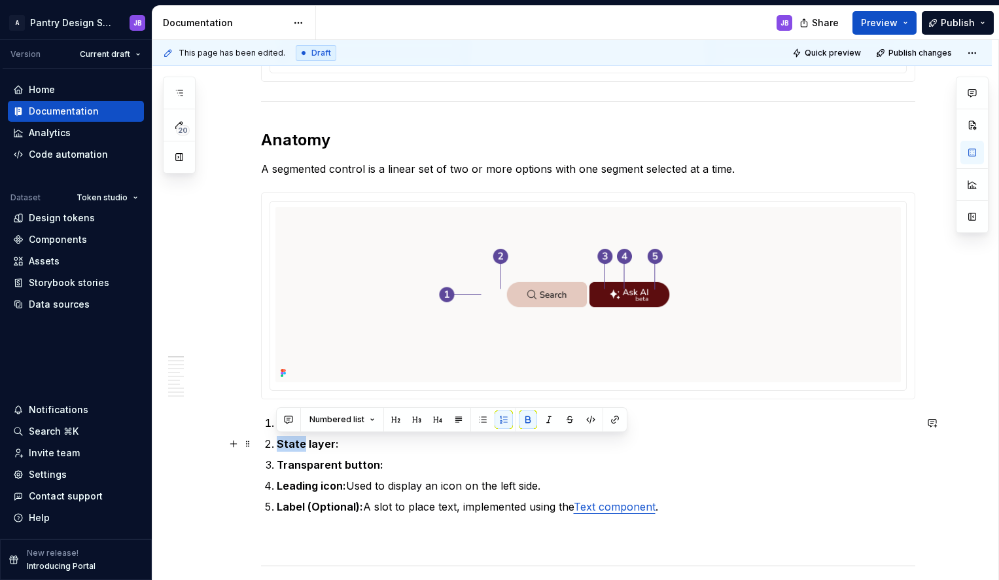
click at [289, 442] on strong "State layer:" at bounding box center [308, 443] width 62 height 13
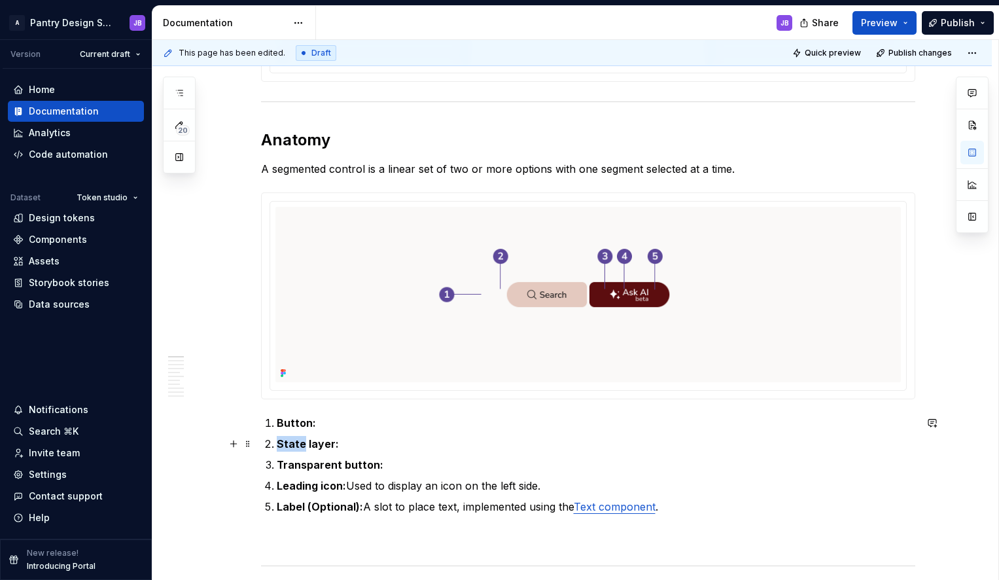
click at [289, 442] on strong "State layer:" at bounding box center [308, 443] width 62 height 13
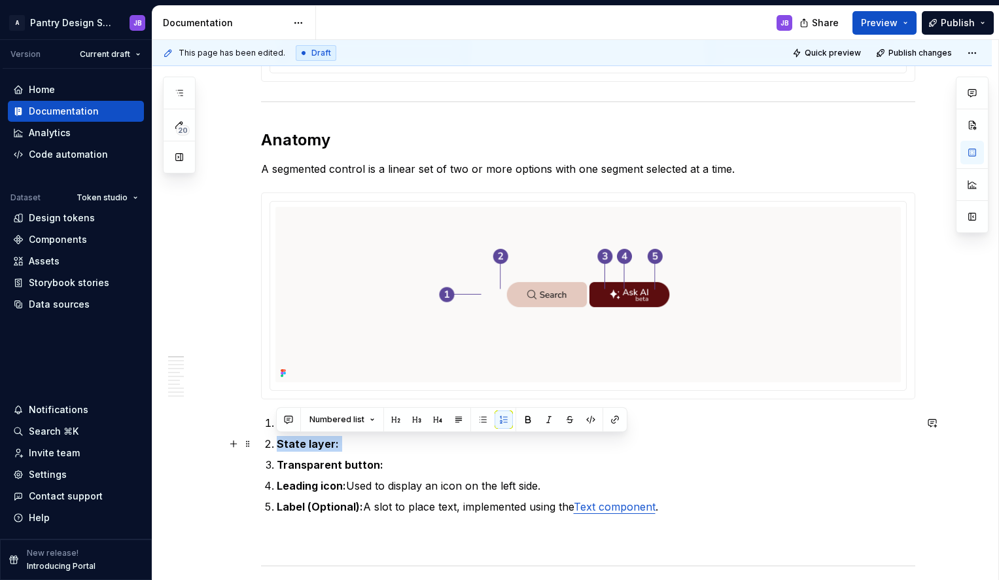
click at [289, 442] on strong "State layer:" at bounding box center [308, 443] width 62 height 13
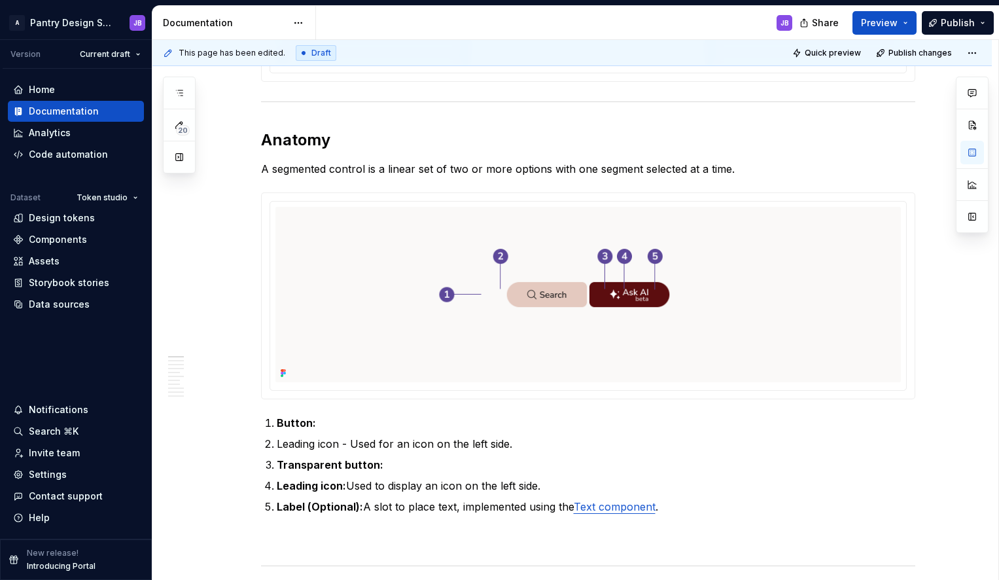
click at [300, 468] on strong "Transparent button:" at bounding box center [330, 464] width 107 height 13
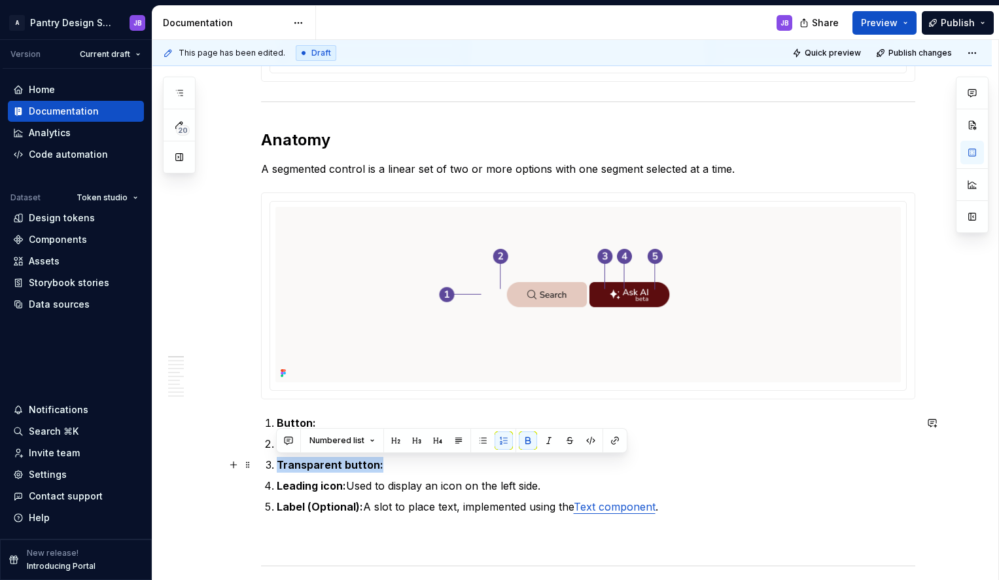
click at [300, 468] on strong "Transparent button:" at bounding box center [330, 464] width 107 height 13
paste div "To enrich screen reader interactions, please activate Accessibility in Grammarl…"
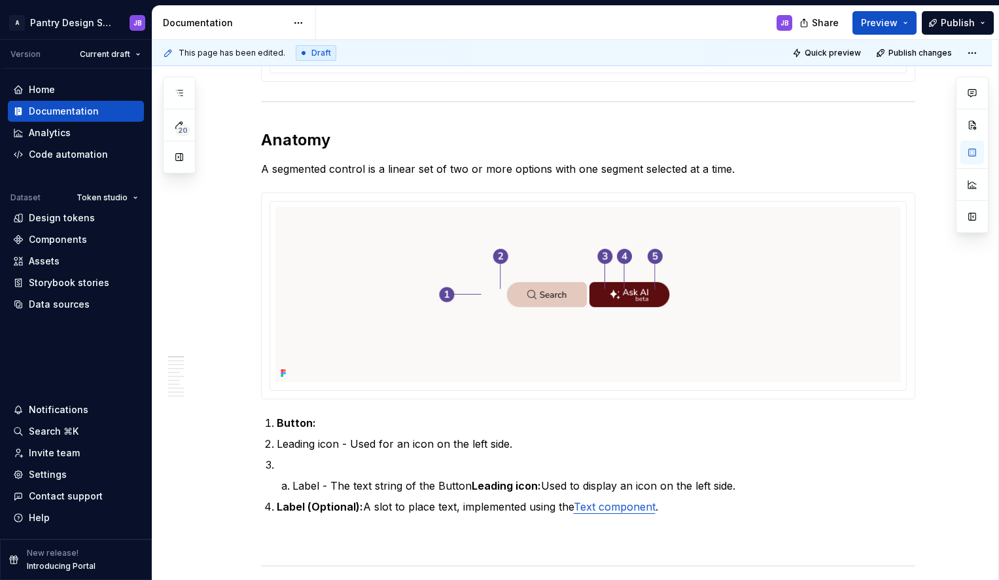
click at [293, 485] on li "Label - The text string of the Button Leading icon: Used to display an icon on …" at bounding box center [604, 486] width 623 height 16
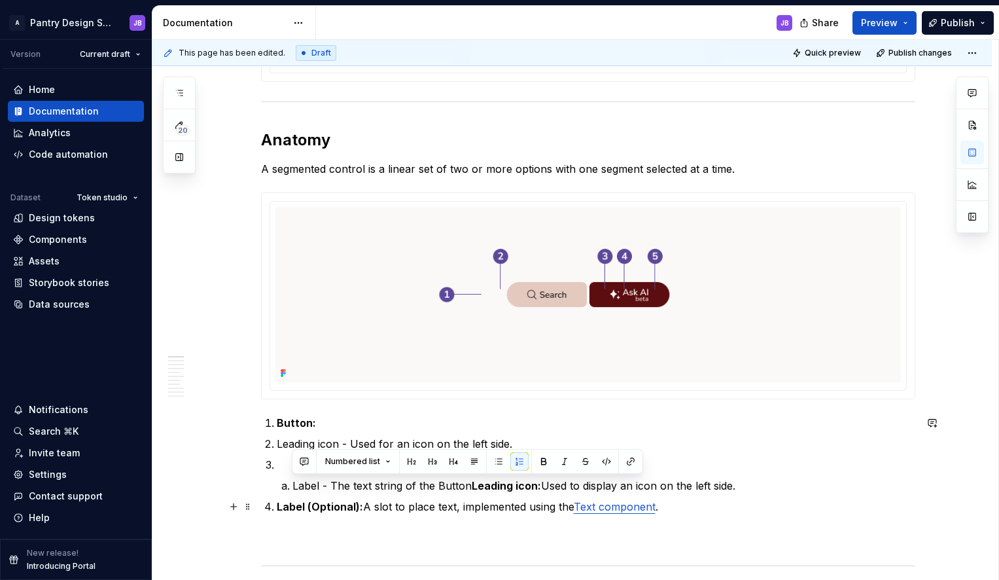
click at [286, 505] on strong "Label (Optional):" at bounding box center [320, 506] width 86 height 13
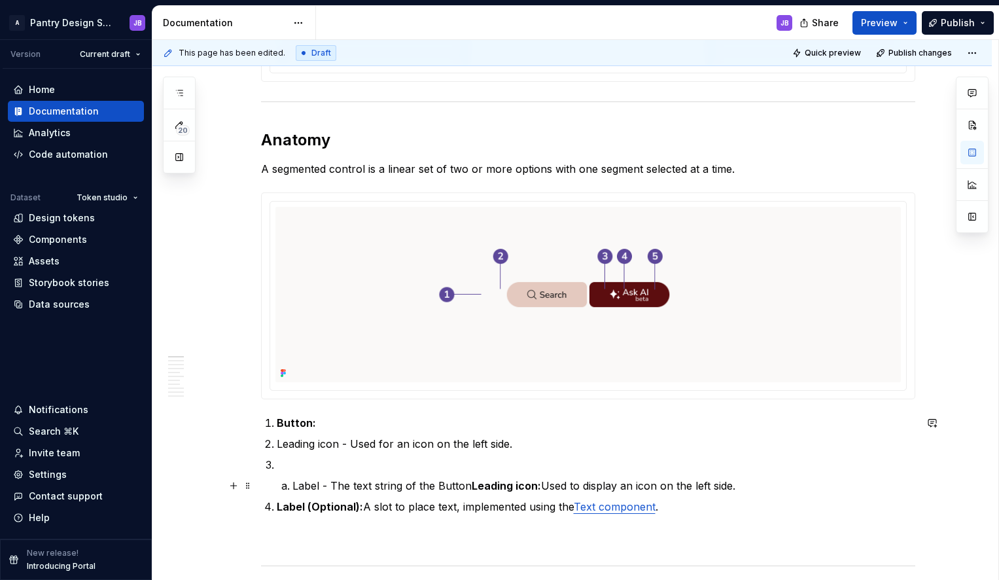
click at [307, 486] on p "Label - The text string of the Button Leading icon: Used to display an icon on …" at bounding box center [604, 486] width 623 height 16
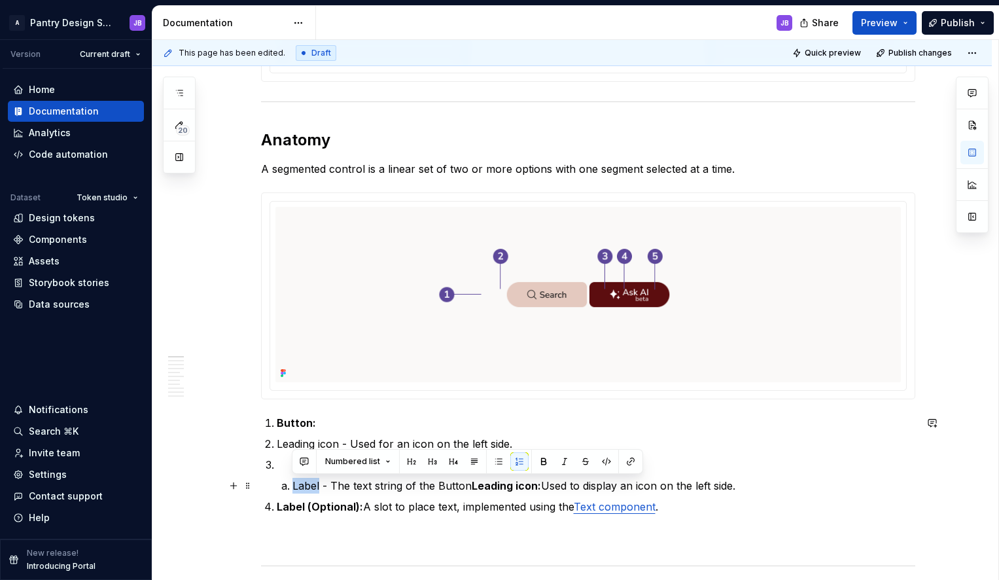
click at [307, 486] on p "Label - The text string of the Button Leading icon: Used to display an icon on …" at bounding box center [604, 486] width 623 height 16
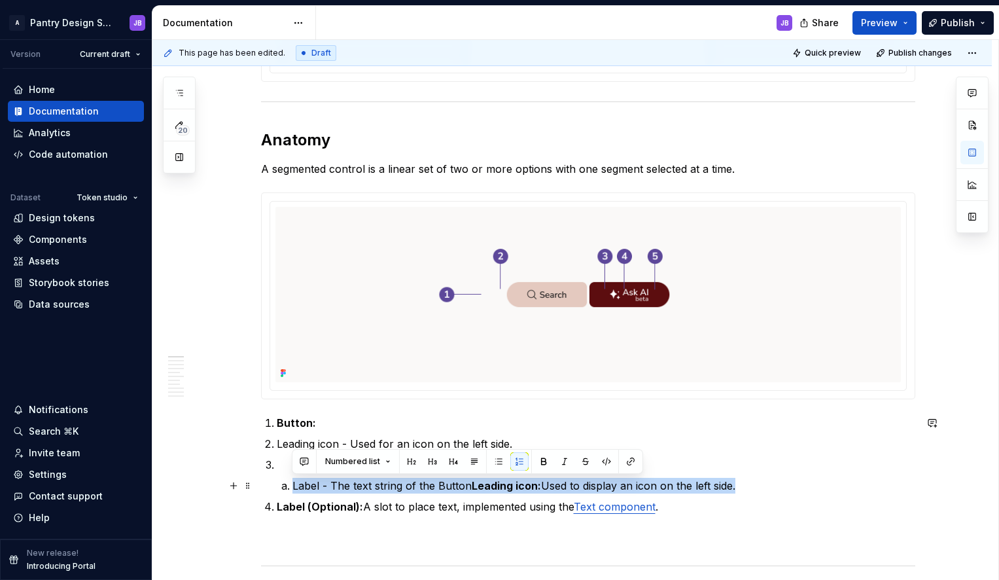
click at [307, 486] on p "Label - The text string of the Button Leading icon: Used to display an icon on …" at bounding box center [604, 486] width 623 height 16
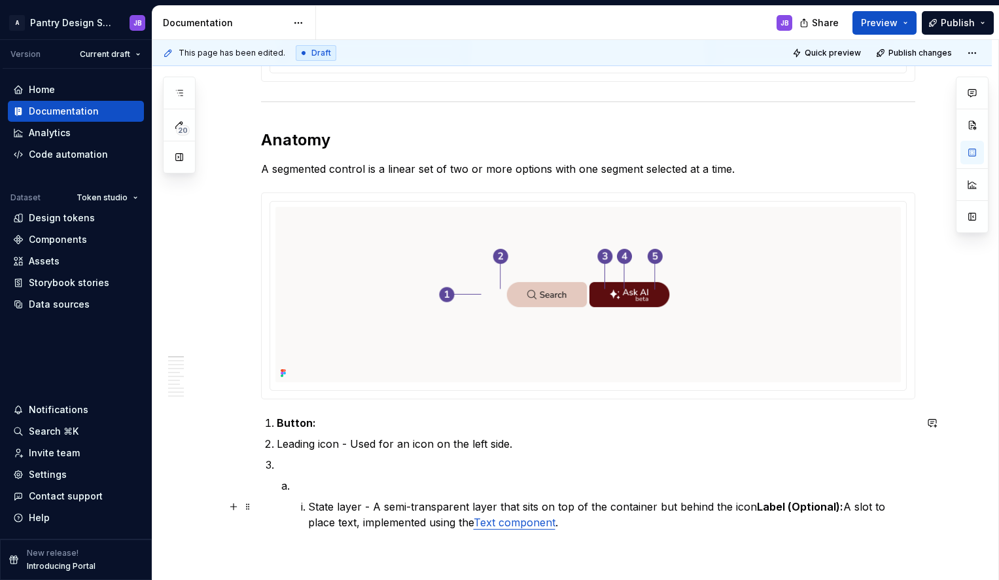
click at [308, 505] on p "State layer - A semi-transparent layer that sits on top of the container but be…" at bounding box center [611, 514] width 607 height 31
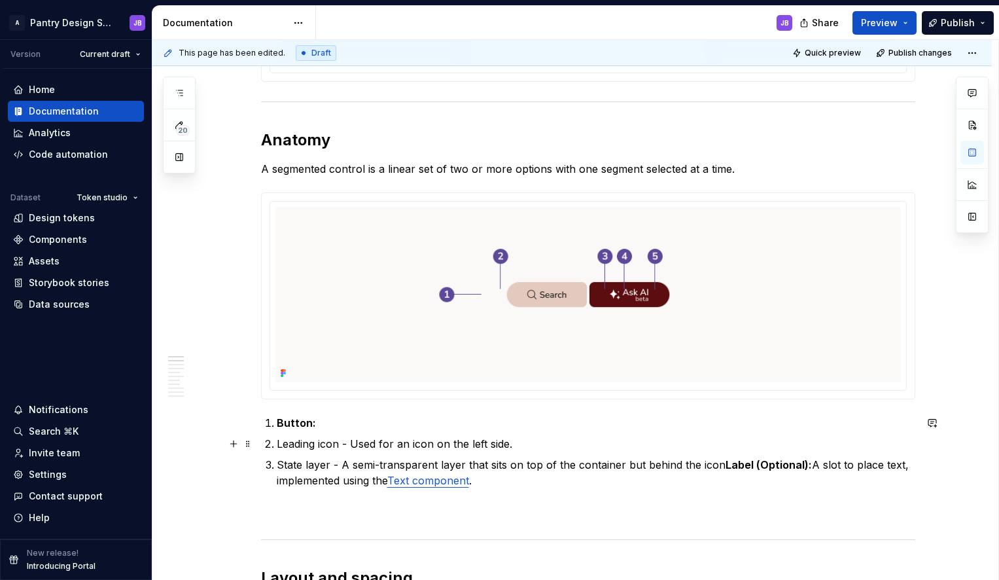
click at [514, 446] on p "Leading icon - Used for an icon on the left side." at bounding box center [596, 444] width 639 height 16
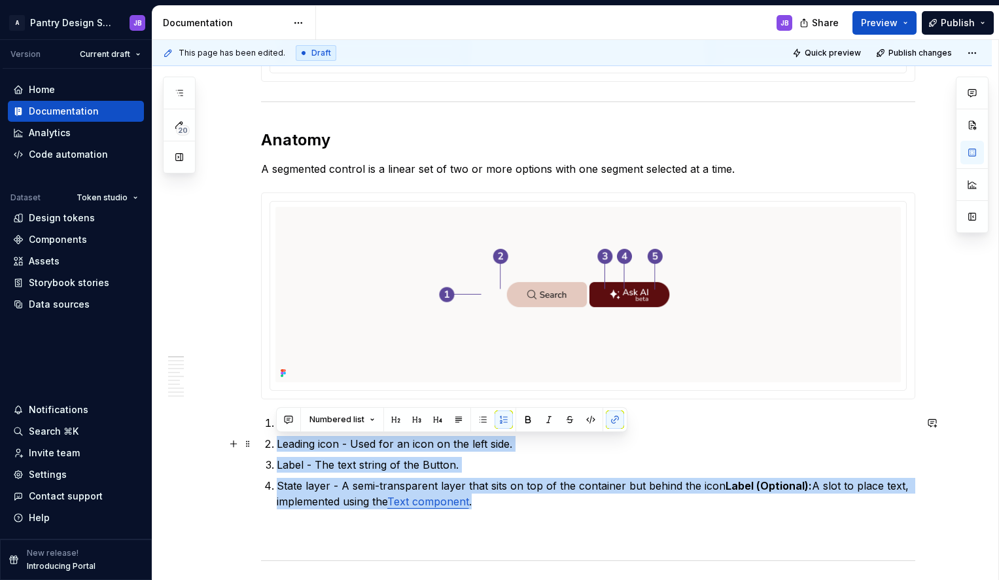
drag, startPoint x: 491, startPoint y: 503, endPoint x: 258, endPoint y: 447, distance: 239.7
click at [508, 415] on button "button" at bounding box center [504, 419] width 18 height 18
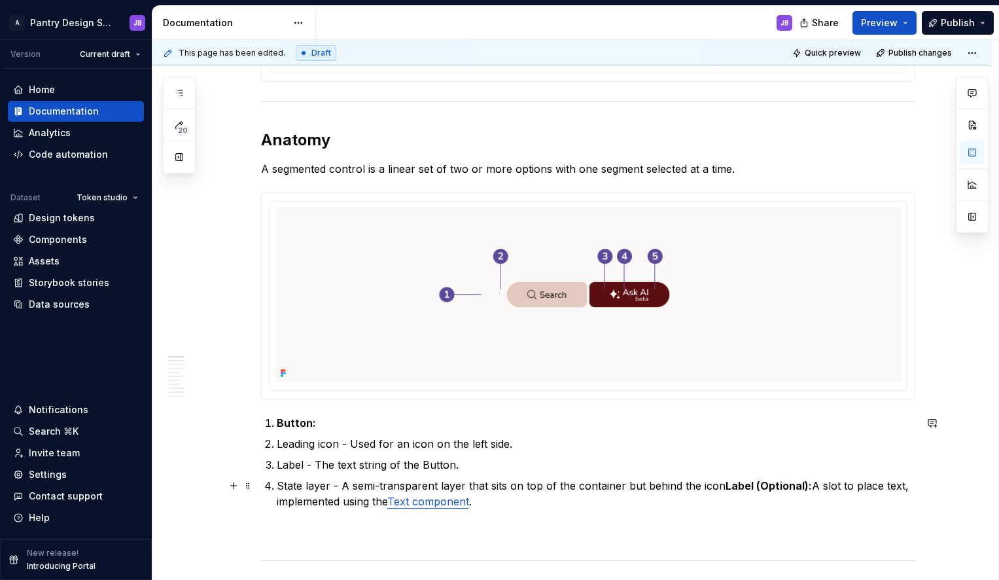
drag, startPoint x: 493, startPoint y: 504, endPoint x: 490, endPoint y: 511, distance: 8.2
click at [489, 507] on p "State layer - A semi-transparent layer that sits on top of the container but be…" at bounding box center [596, 493] width 639 height 31
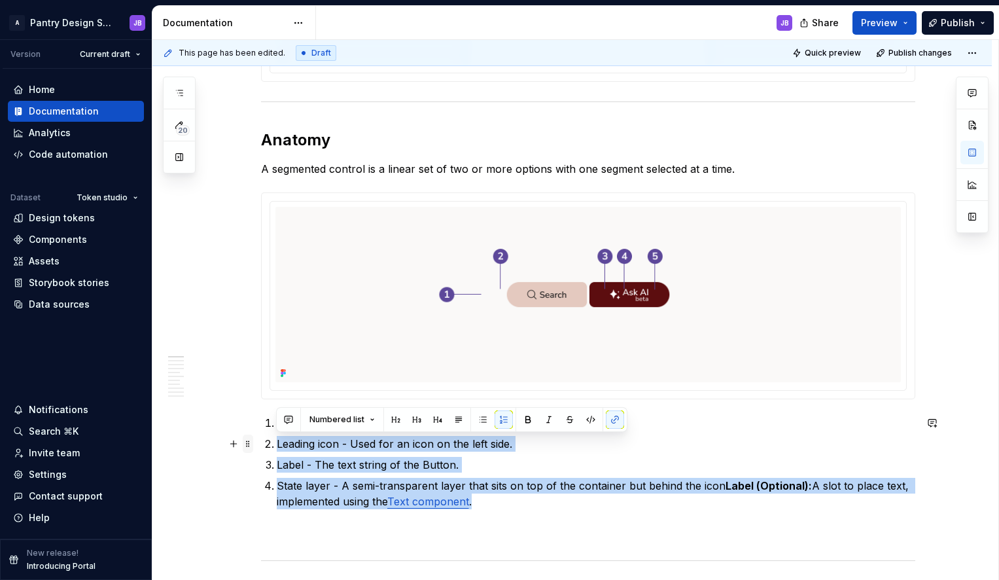
drag, startPoint x: 439, startPoint y: 494, endPoint x: 249, endPoint y: 448, distance: 195.3
click at [482, 418] on button "button" at bounding box center [483, 419] width 18 height 18
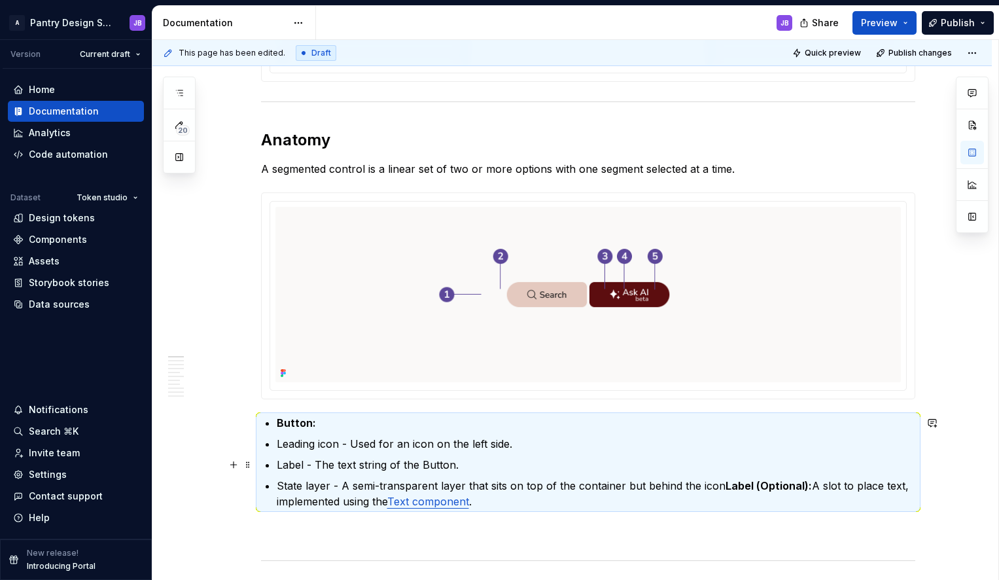
click at [497, 461] on p "Label - The text string of the Button." at bounding box center [596, 465] width 639 height 16
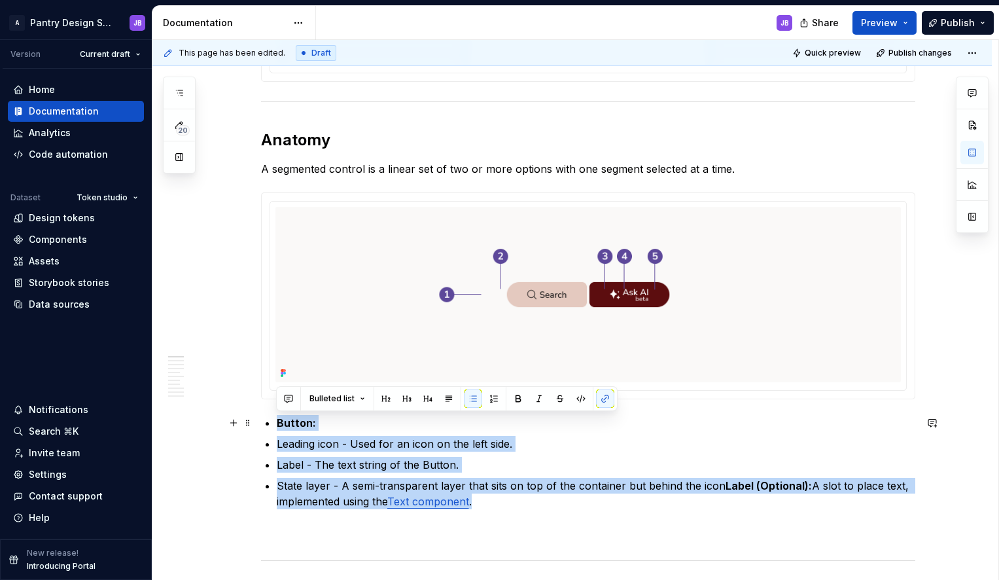
drag, startPoint x: 488, startPoint y: 505, endPoint x: 361, endPoint y: 413, distance: 157.5
click at [277, 417] on ul "Button: Leading icon - Used for an icon on the left side. Label - The text stri…" at bounding box center [596, 462] width 639 height 94
click at [496, 397] on button "button" at bounding box center [494, 398] width 18 height 18
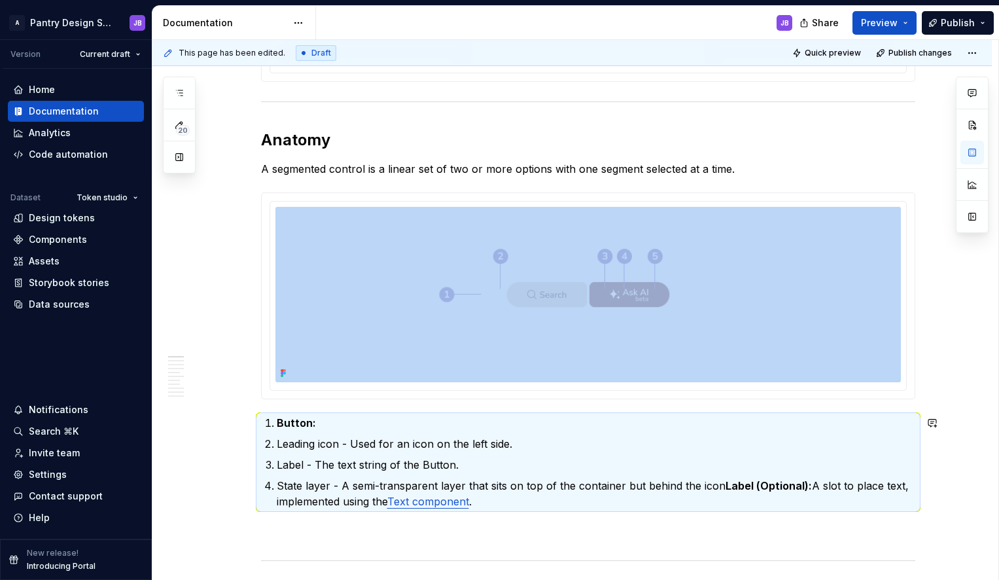
click at [349, 415] on ol "Button: Leading icon - Used for an icon on the left side. Label - The text stri…" at bounding box center [596, 462] width 639 height 94
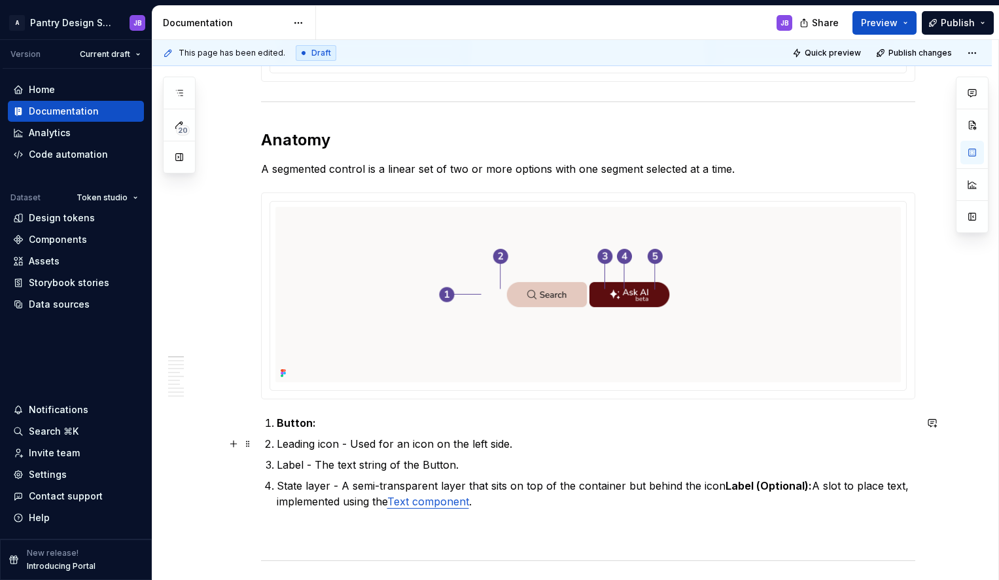
click at [277, 443] on li "Leading icon - Used for an icon on the left side." at bounding box center [596, 444] width 639 height 16
click at [277, 463] on p "Label - The text string of the Button." at bounding box center [596, 465] width 639 height 16
click at [277, 482] on p "State layer - A semi-transparent layer that sits on top of the container but be…" at bounding box center [596, 493] width 639 height 31
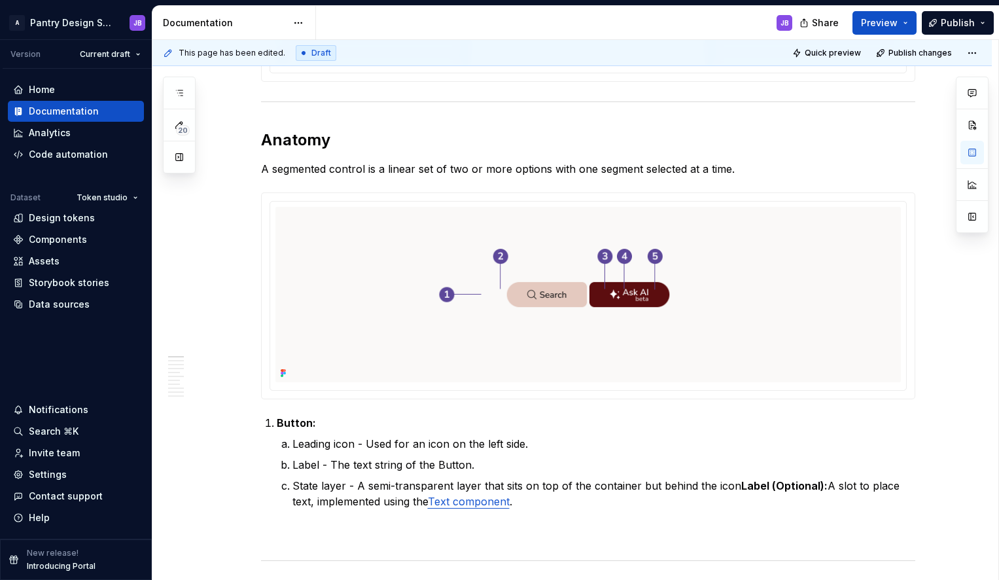
click at [331, 442] on p "Leading icon - Used for an icon on the left side." at bounding box center [604, 444] width 623 height 16
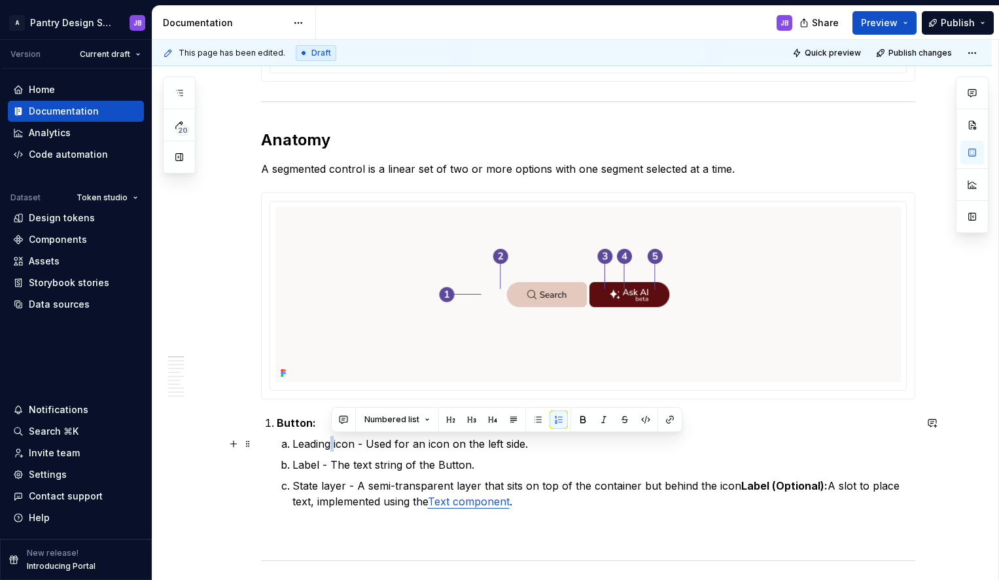
click at [331, 442] on p "Leading icon - Used for an icon on the left side." at bounding box center [604, 444] width 623 height 16
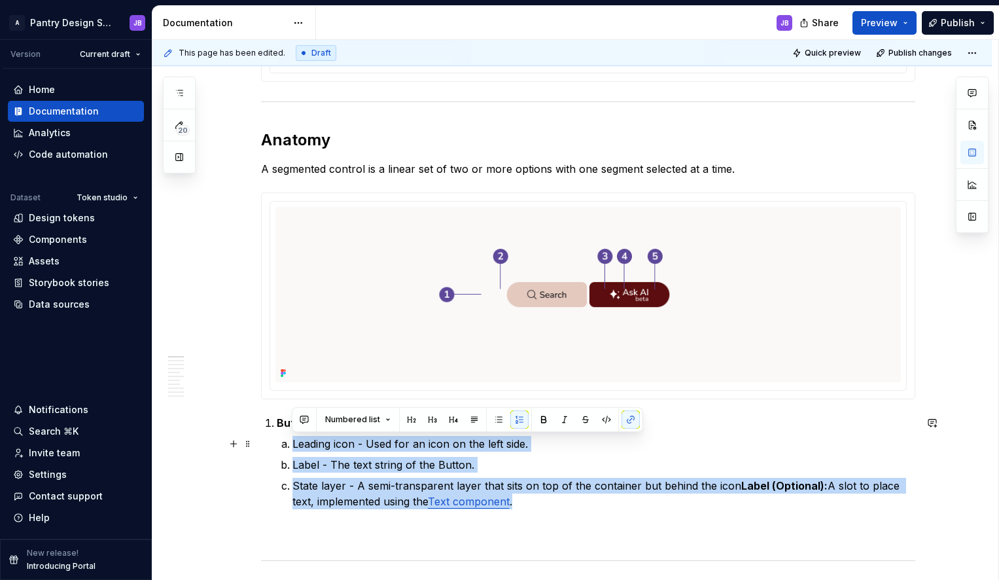
click at [316, 447] on p "Leading icon - Used for an icon on the left side." at bounding box center [604, 444] width 623 height 16
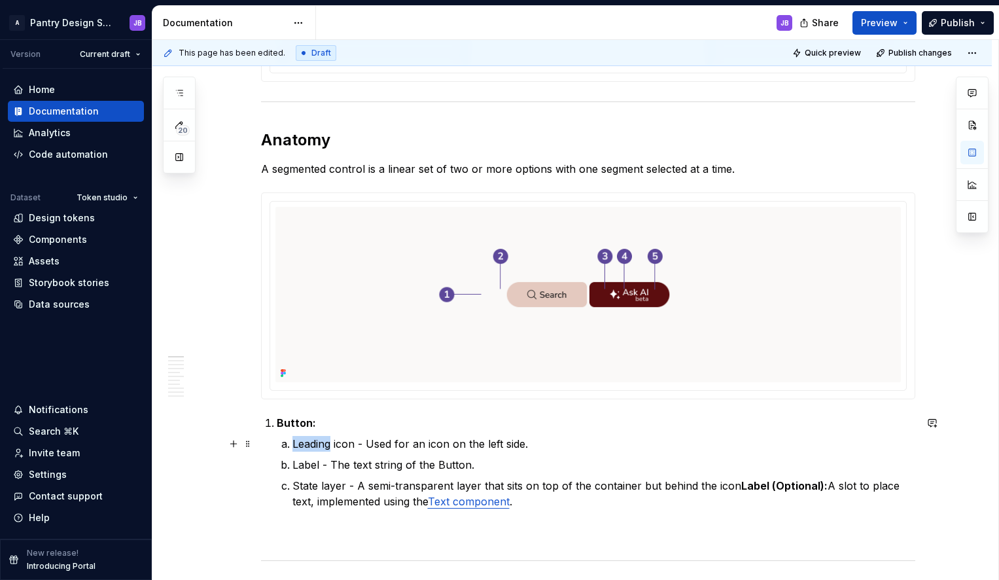
click at [316, 447] on p "Leading icon - Used for an icon on the left side." at bounding box center [604, 444] width 623 height 16
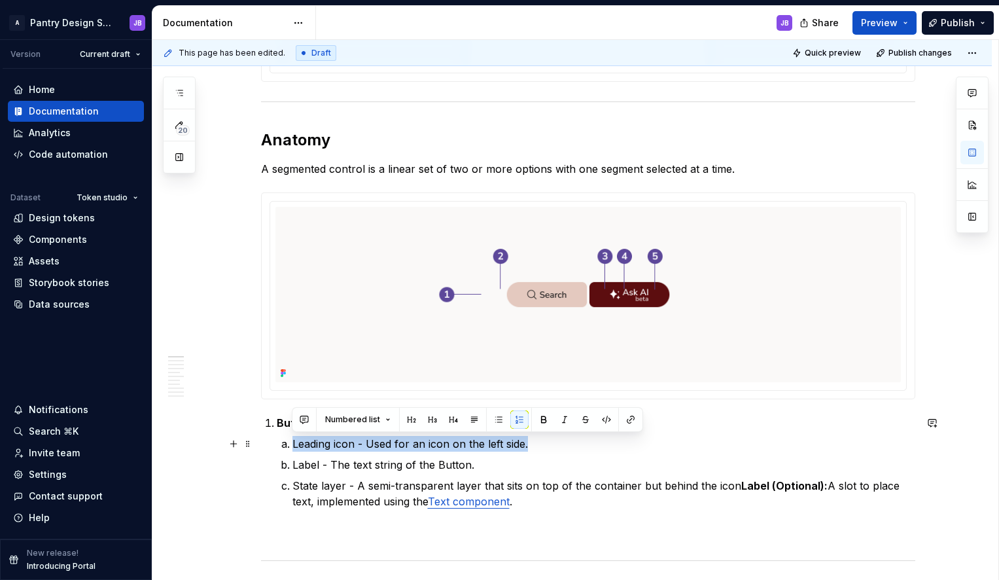
click at [316, 447] on p "Leading icon - Used for an icon on the left side." at bounding box center [604, 444] width 623 height 16
copy p "Leading icon - Used for an icon on the left side."
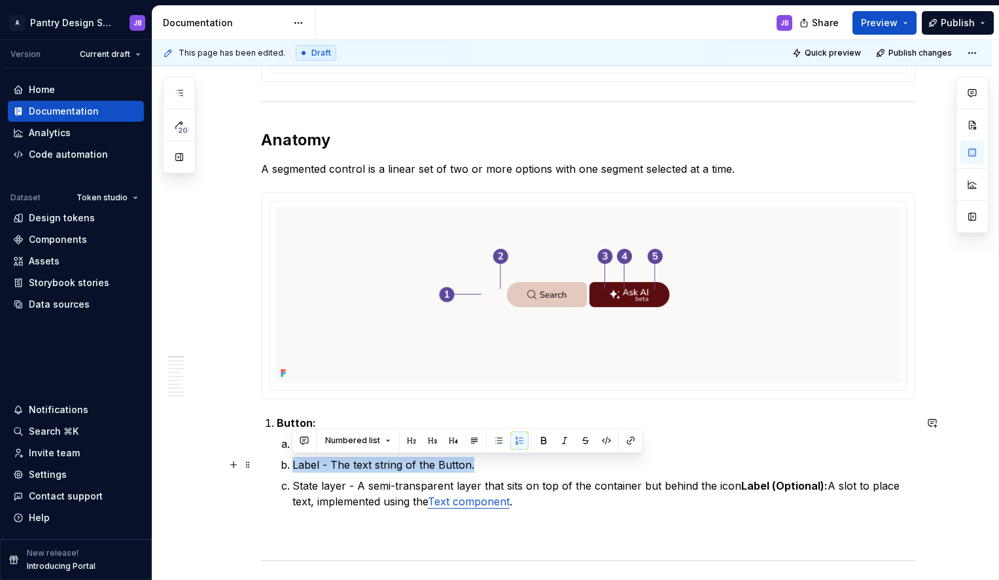
drag, startPoint x: 289, startPoint y: 464, endPoint x: 478, endPoint y: 463, distance: 189.8
click at [478, 464] on li "Label - The text string of the Button." at bounding box center [604, 465] width 623 height 16
copy p "Label - The text string of the Button."
click at [732, 489] on p "State layer - A semi-transparent layer that sits on top of the container but be…" at bounding box center [604, 493] width 623 height 31
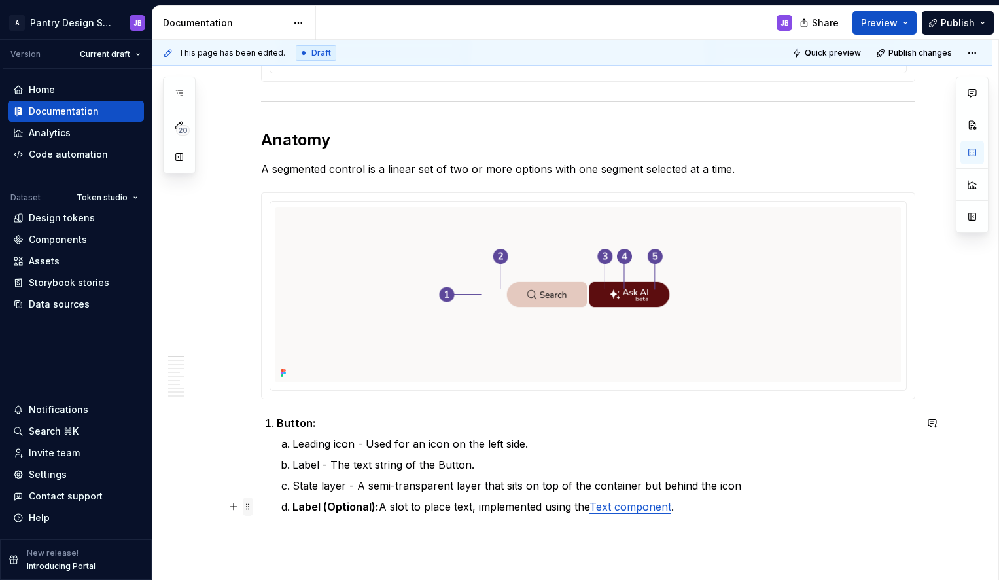
click at [245, 509] on span at bounding box center [248, 506] width 10 height 18
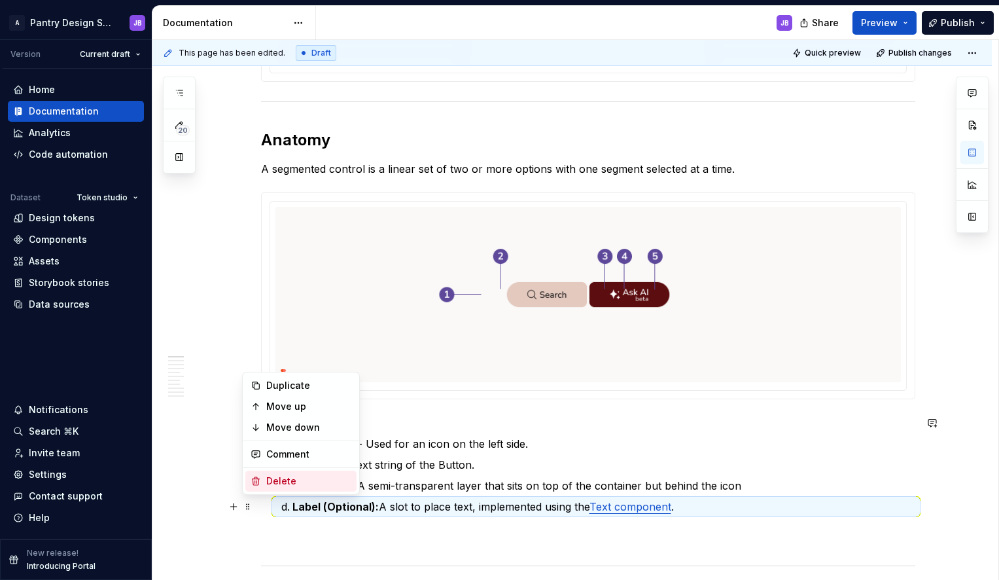
click at [276, 477] on div "Delete" at bounding box center [308, 481] width 85 height 13
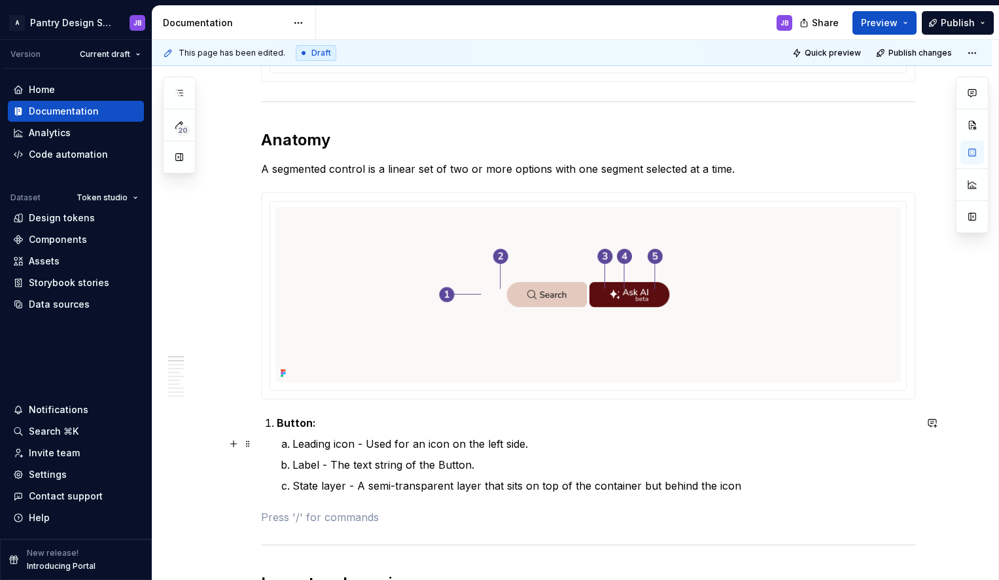
click at [354, 446] on p "Leading icon - Used for an icon on the left side." at bounding box center [604, 444] width 623 height 16
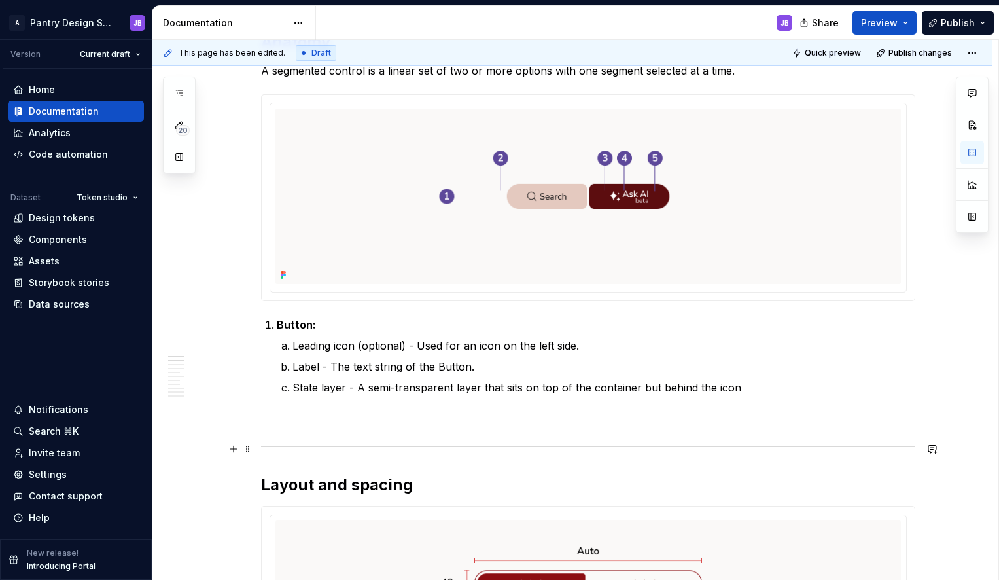
scroll to position [607, 0]
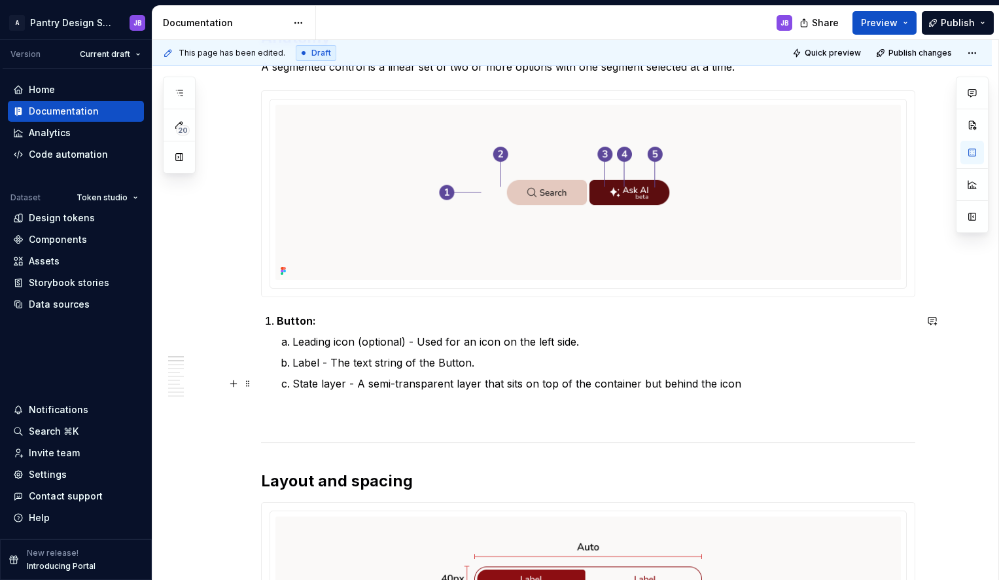
click at [303, 384] on p "State layer - A semi-transparent layer that sits on top of the container but be…" at bounding box center [604, 384] width 623 height 16
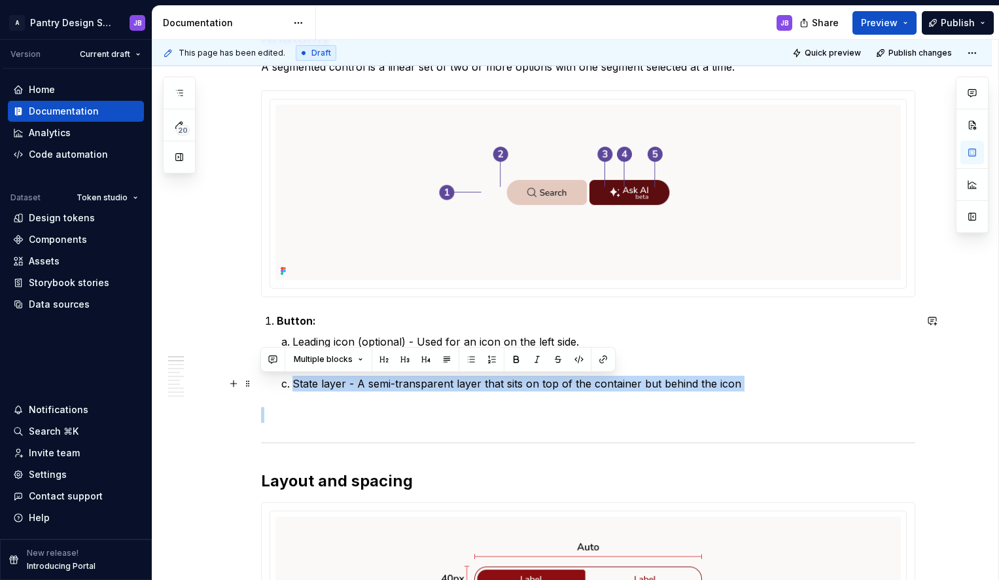
click at [304, 384] on p "State layer - A semi-transparent layer that sits on top of the container but be…" at bounding box center [604, 384] width 623 height 16
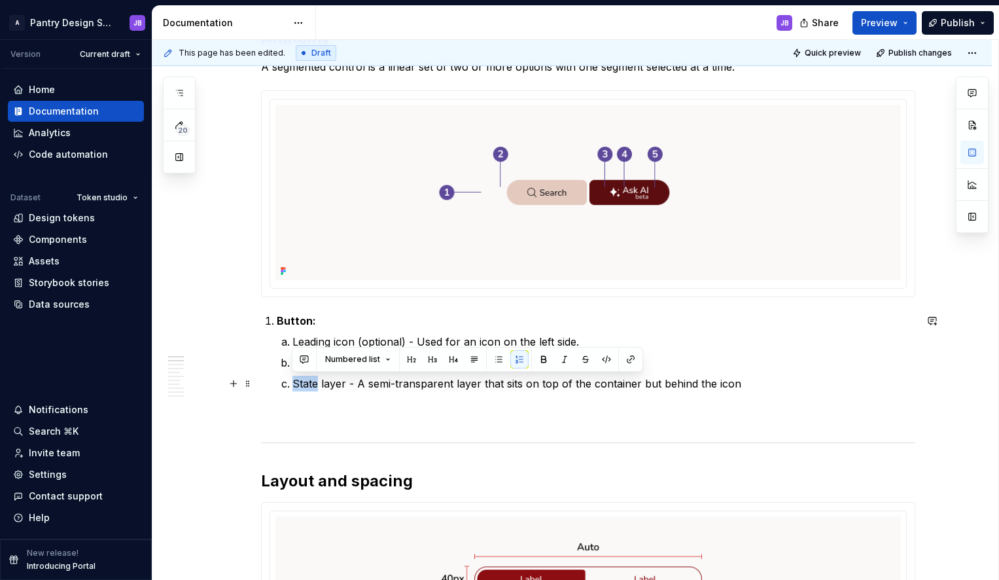
click at [304, 384] on p "State layer - A semi-transparent layer that sits on top of the container but be…" at bounding box center [604, 384] width 623 height 16
click at [421, 417] on p "To enrich screen reader interactions, please activate Accessibility in Grammarl…" at bounding box center [588, 415] width 655 height 16
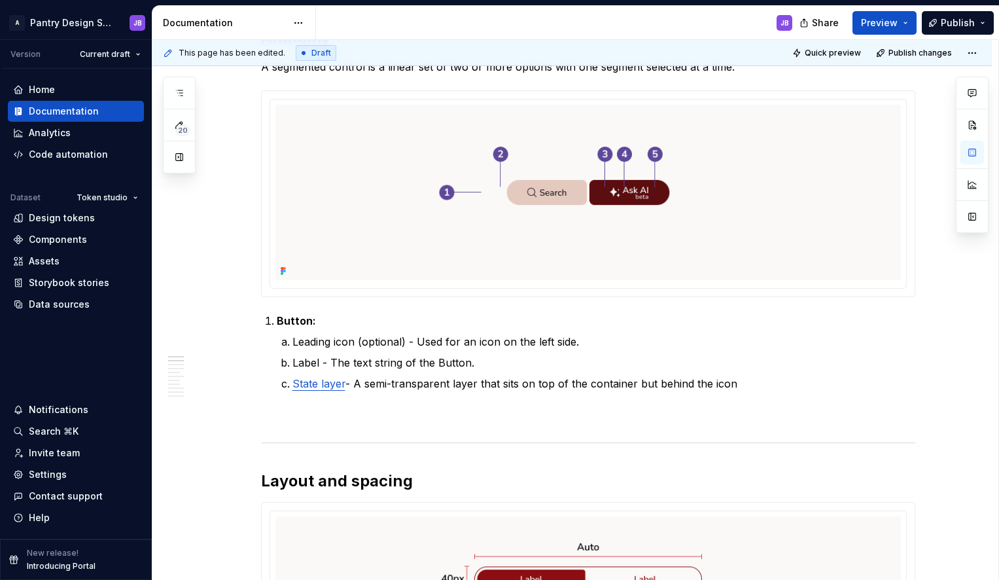
click at [370, 385] on p "State layer - A semi-transparent layer that sits on top of the container but be…" at bounding box center [604, 384] width 623 height 16
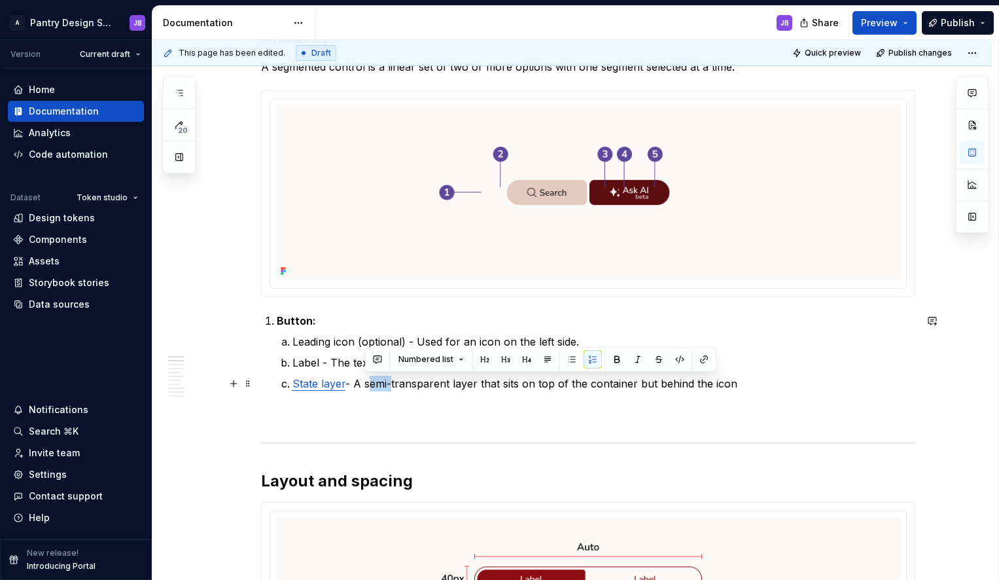
click at [370, 385] on p "State layer - A semi-transparent layer that sits on top of the container but be…" at bounding box center [604, 384] width 623 height 16
copy p "State layer - A semi-transparent layer that sits on top of the container but be…"
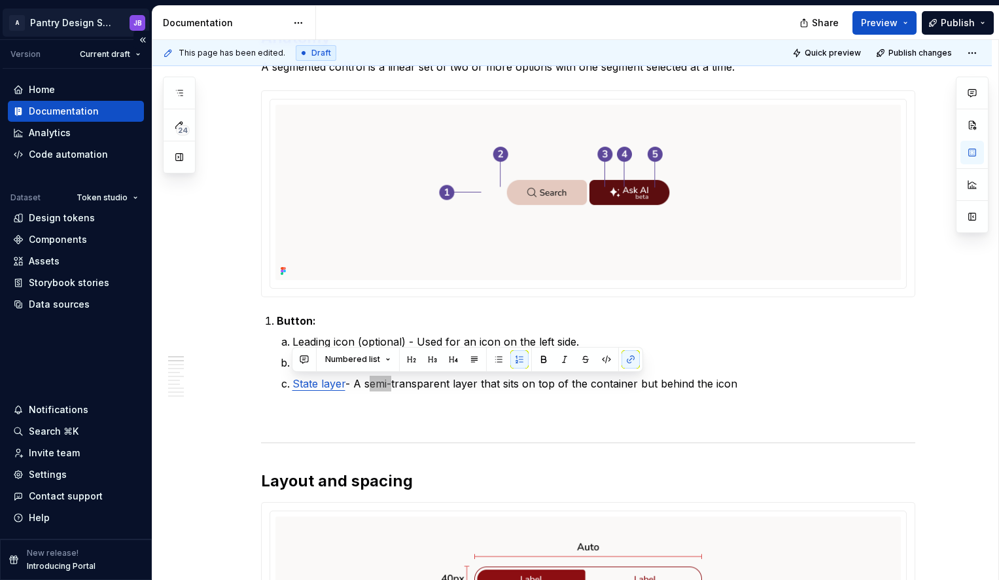
type textarea "*"
